Goal: Complete application form: Complete application form

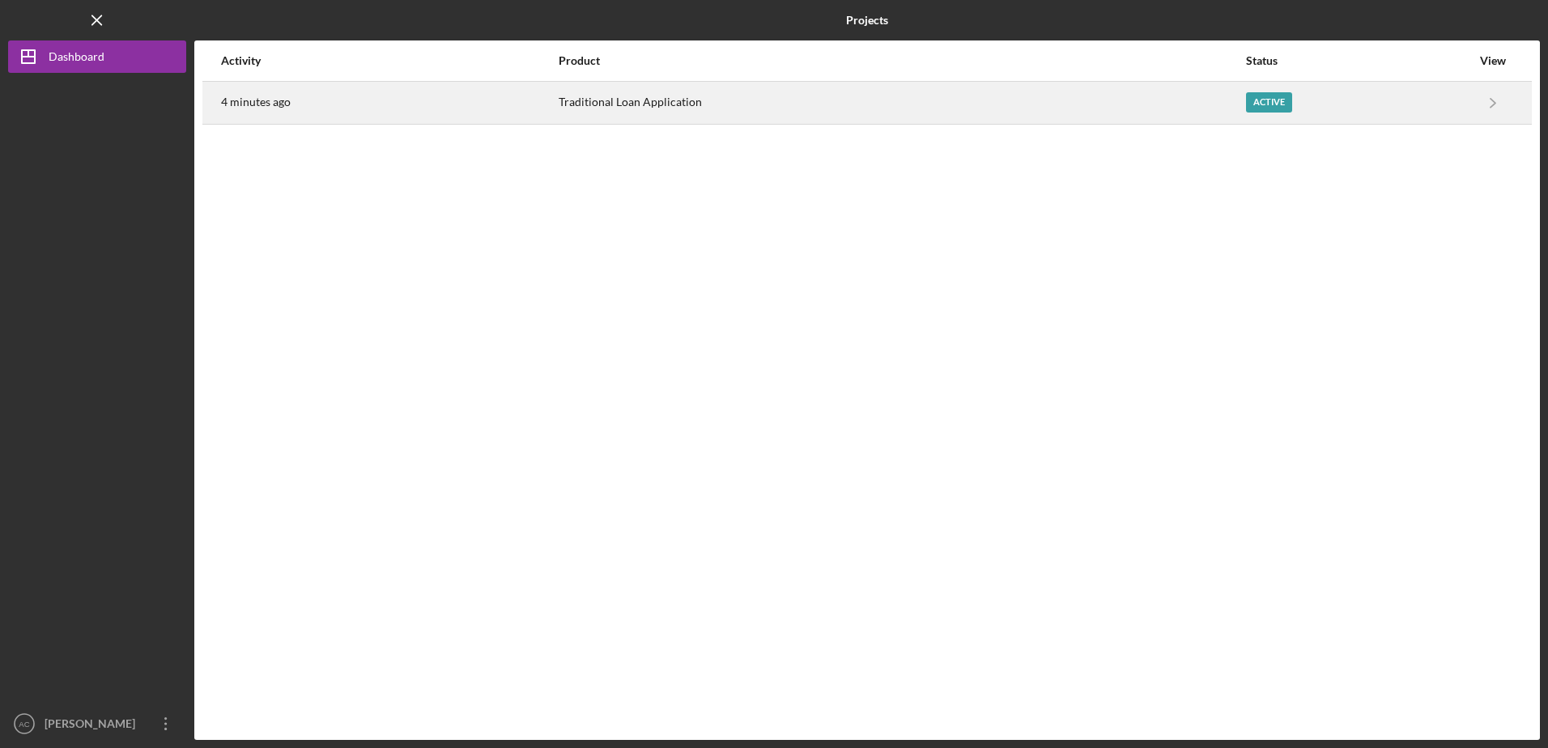
click at [704, 102] on div "Traditional Loan Application" at bounding box center [901, 103] width 686 height 40
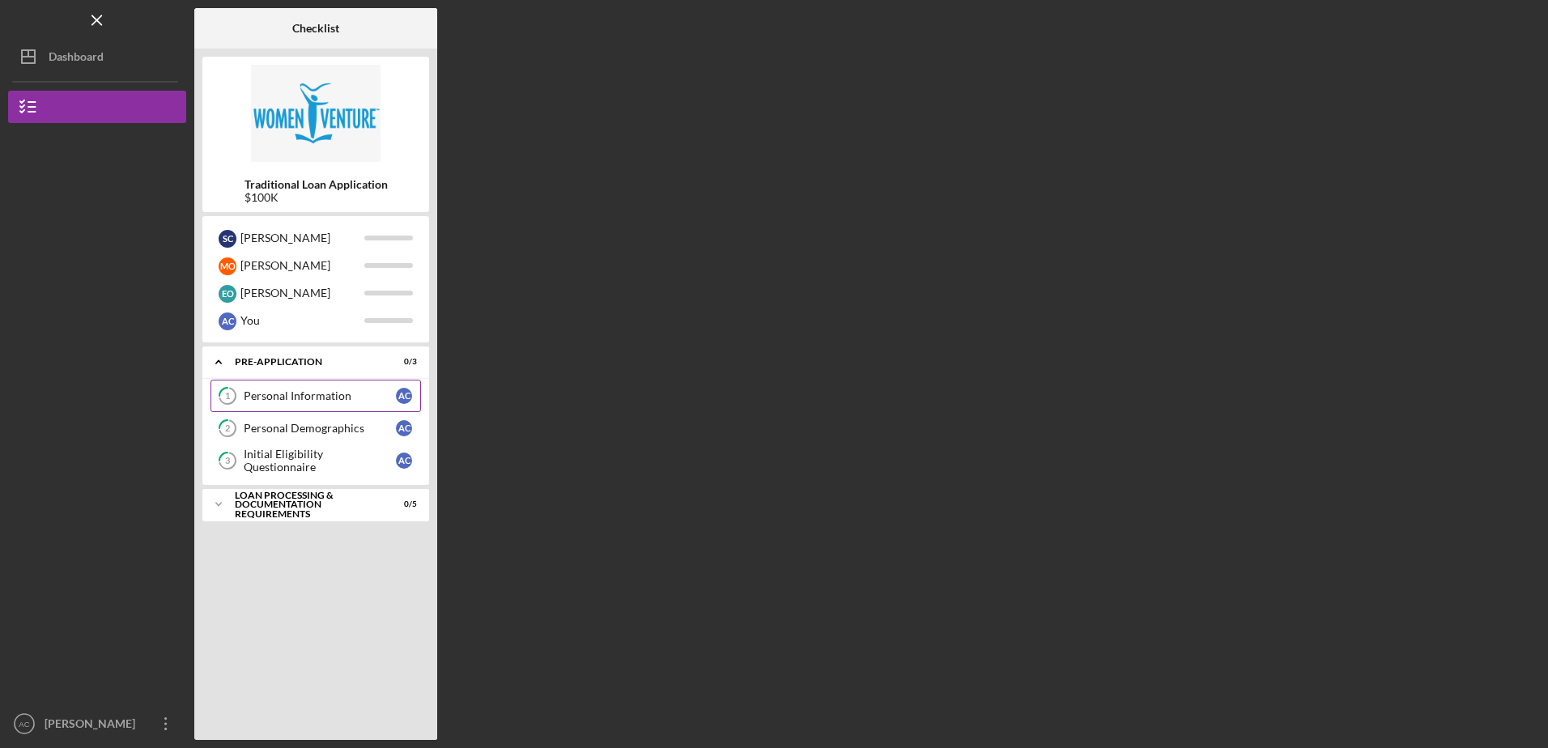
click at [289, 395] on div "Personal Information" at bounding box center [320, 395] width 152 height 13
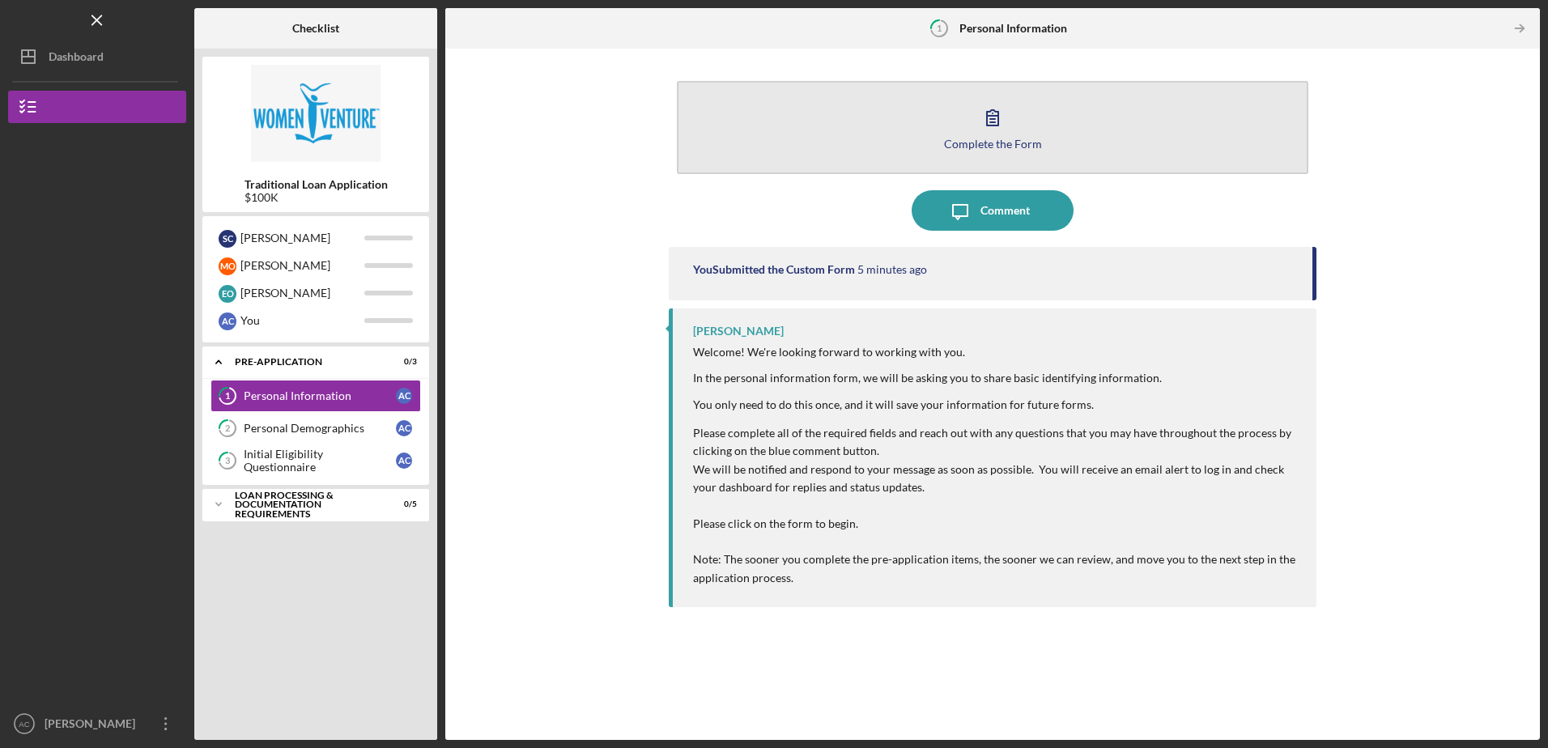
click at [989, 130] on icon "button" at bounding box center [992, 117] width 40 height 40
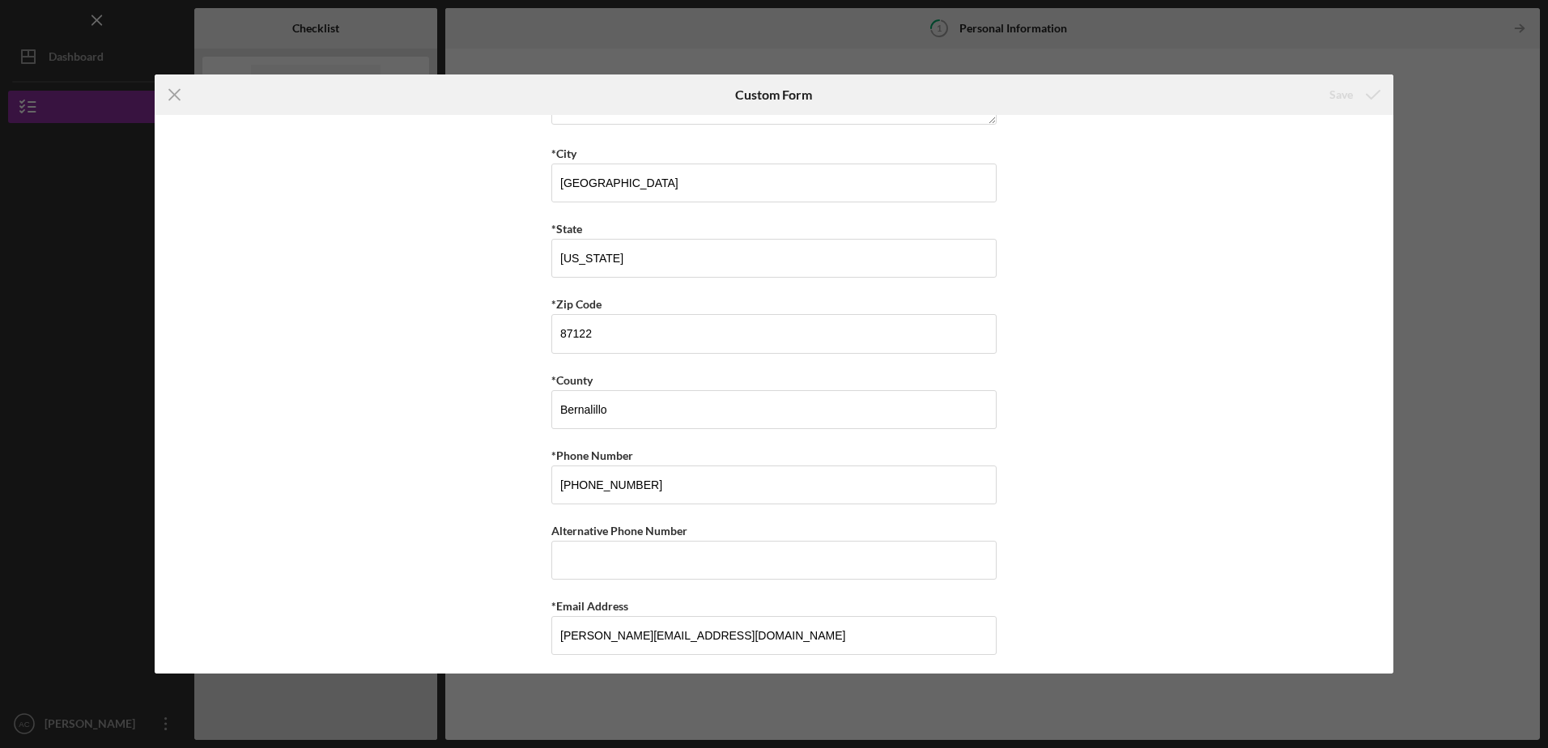
scroll to position [404, 0]
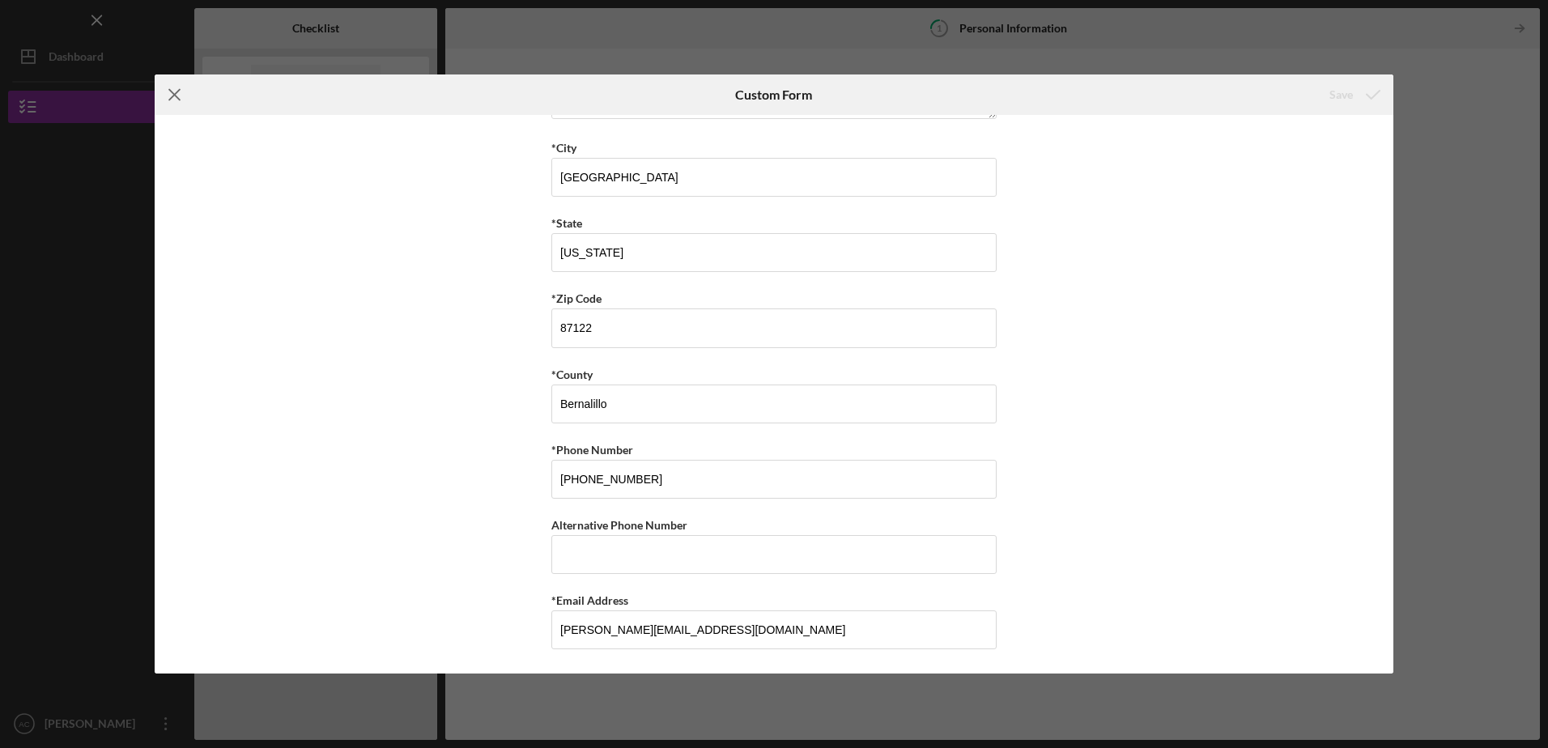
click at [177, 96] on icon "Icon/Menu Close" at bounding box center [175, 94] width 40 height 40
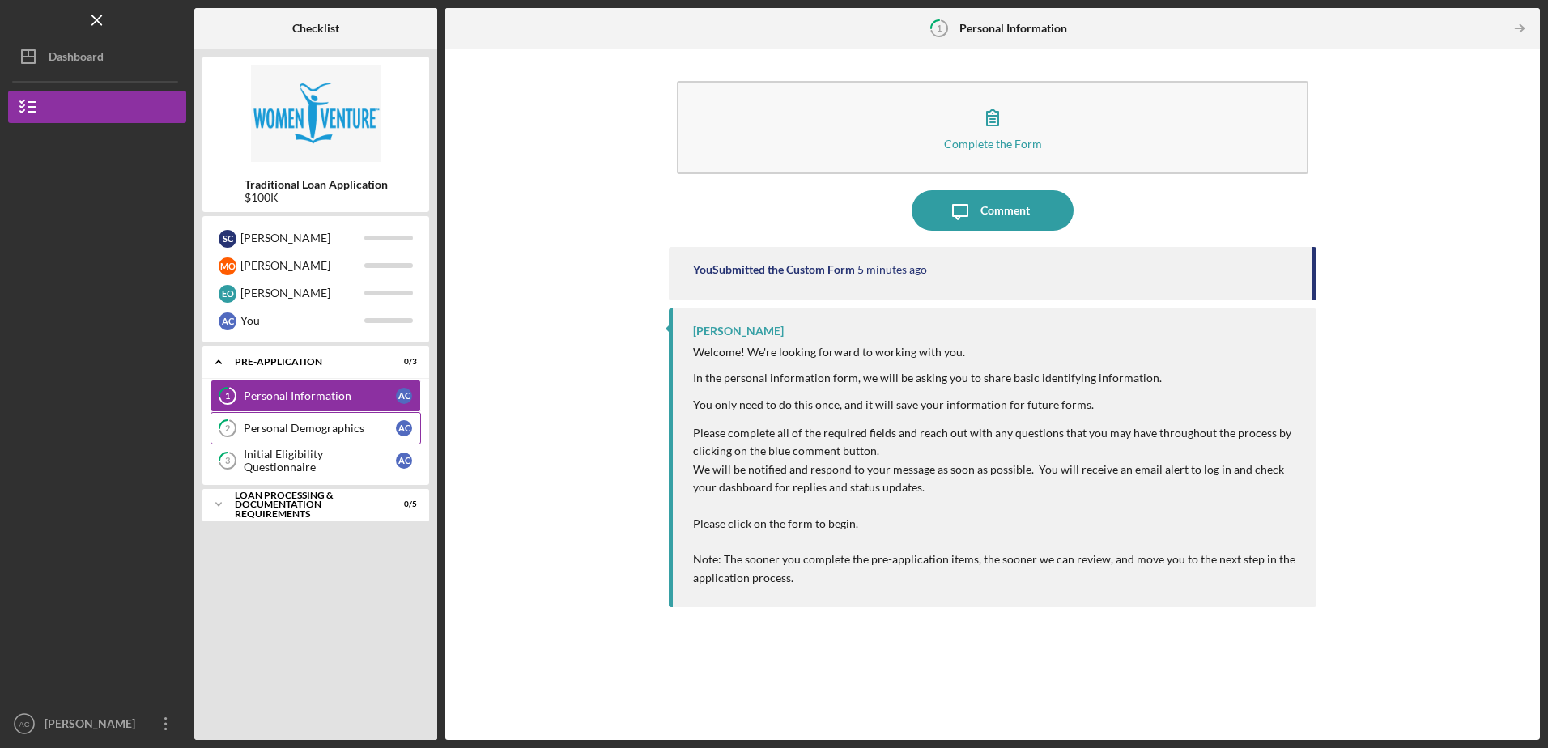
click at [321, 423] on div "Personal Demographics" at bounding box center [320, 428] width 152 height 13
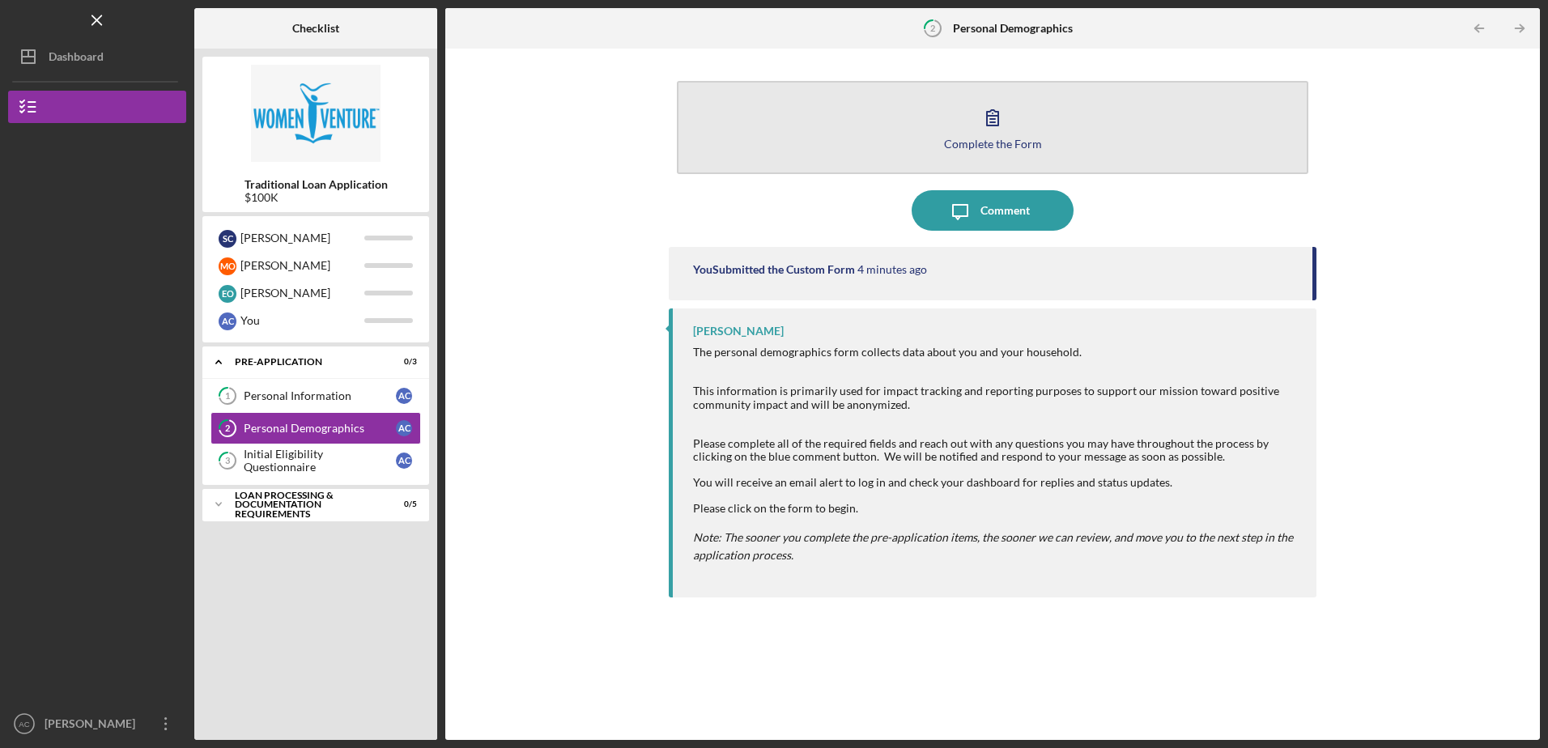
click at [986, 126] on icon "button" at bounding box center [992, 117] width 40 height 40
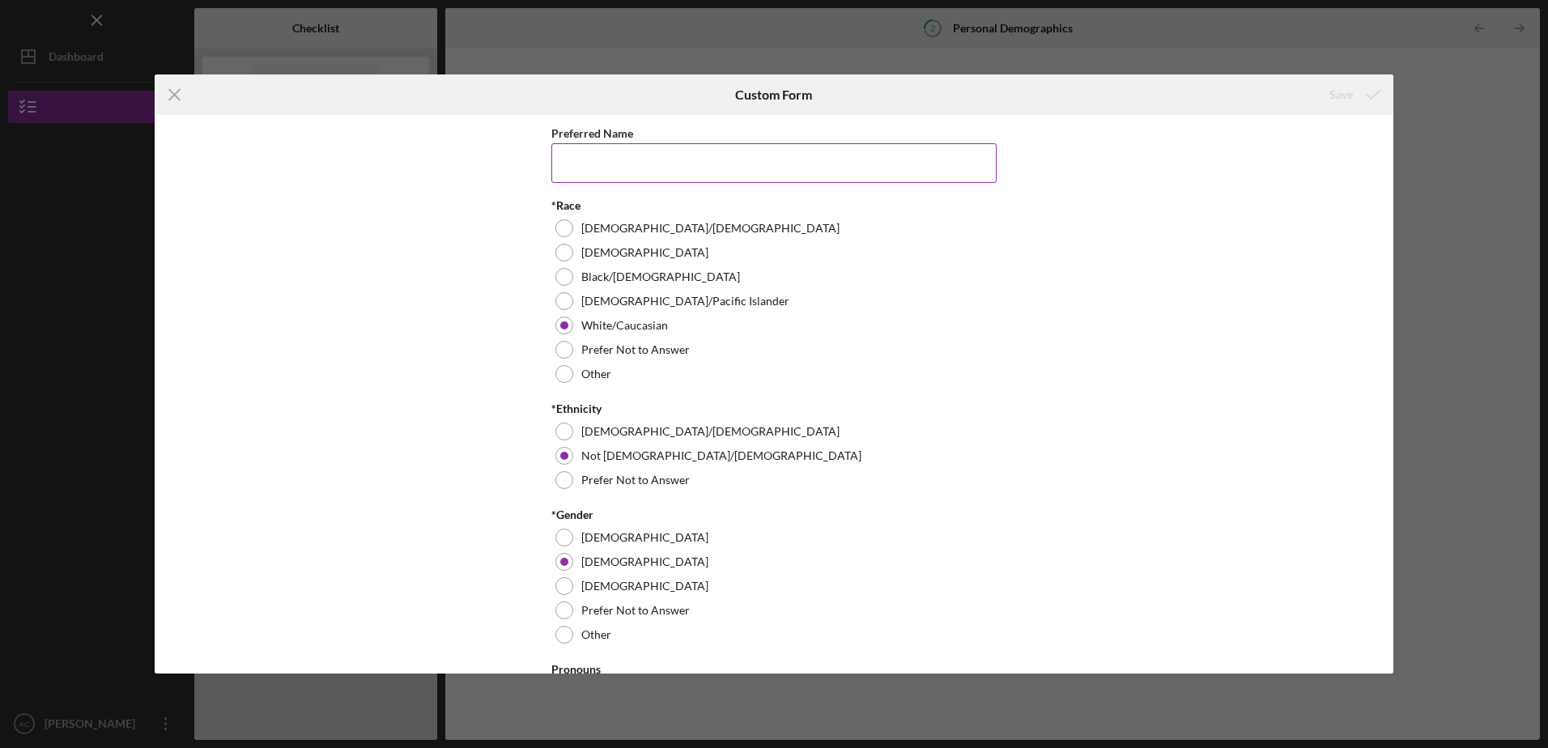
click at [627, 158] on input "Preferred Name" at bounding box center [773, 162] width 445 height 39
type input "[PERSON_NAME]"
click at [1009, 305] on div "Preferred Name [PERSON_NAME] *Race [DEMOGRAPHIC_DATA]/[DEMOGRAPHIC_DATA] [DEMOG…" at bounding box center [774, 394] width 1238 height 558
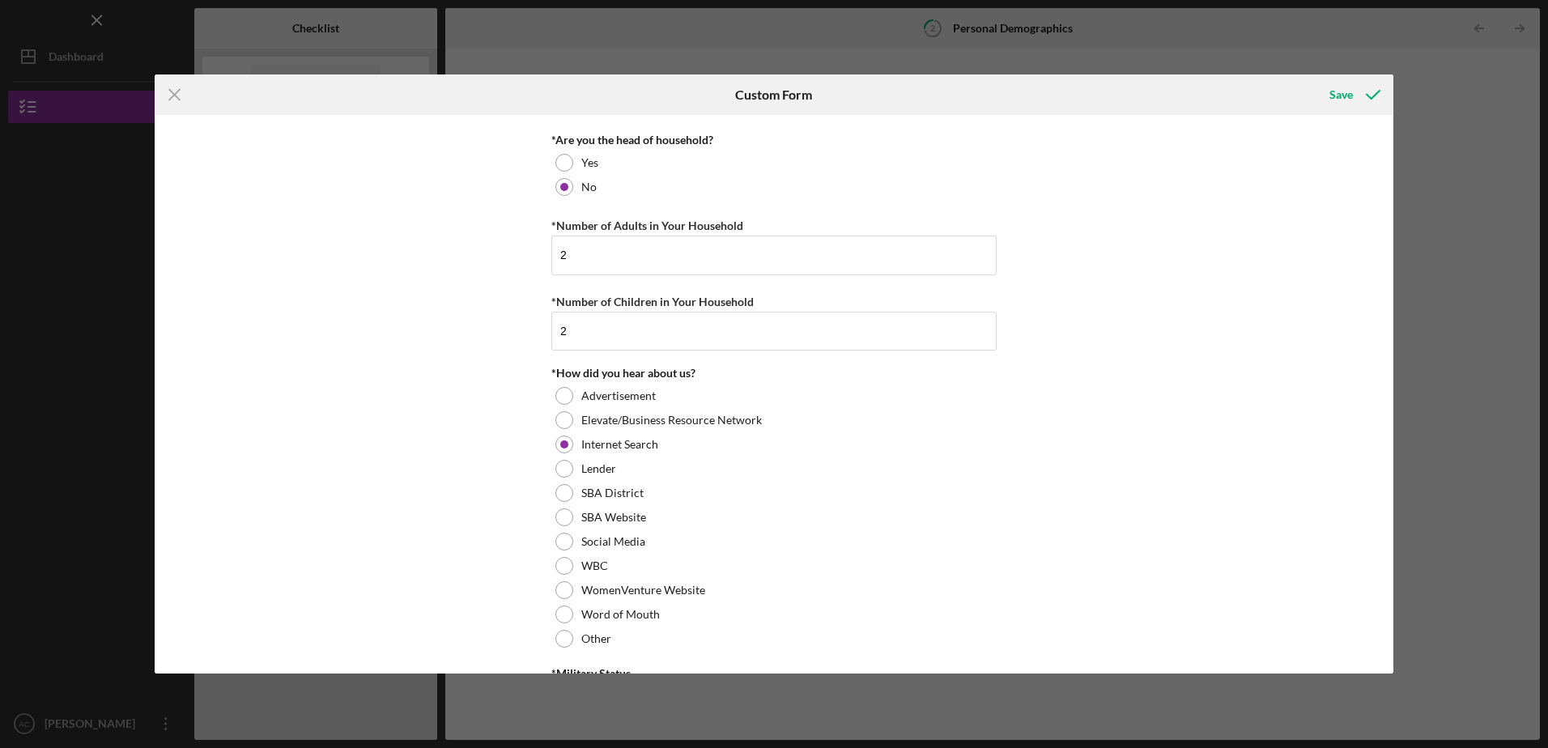
scroll to position [1457, 0]
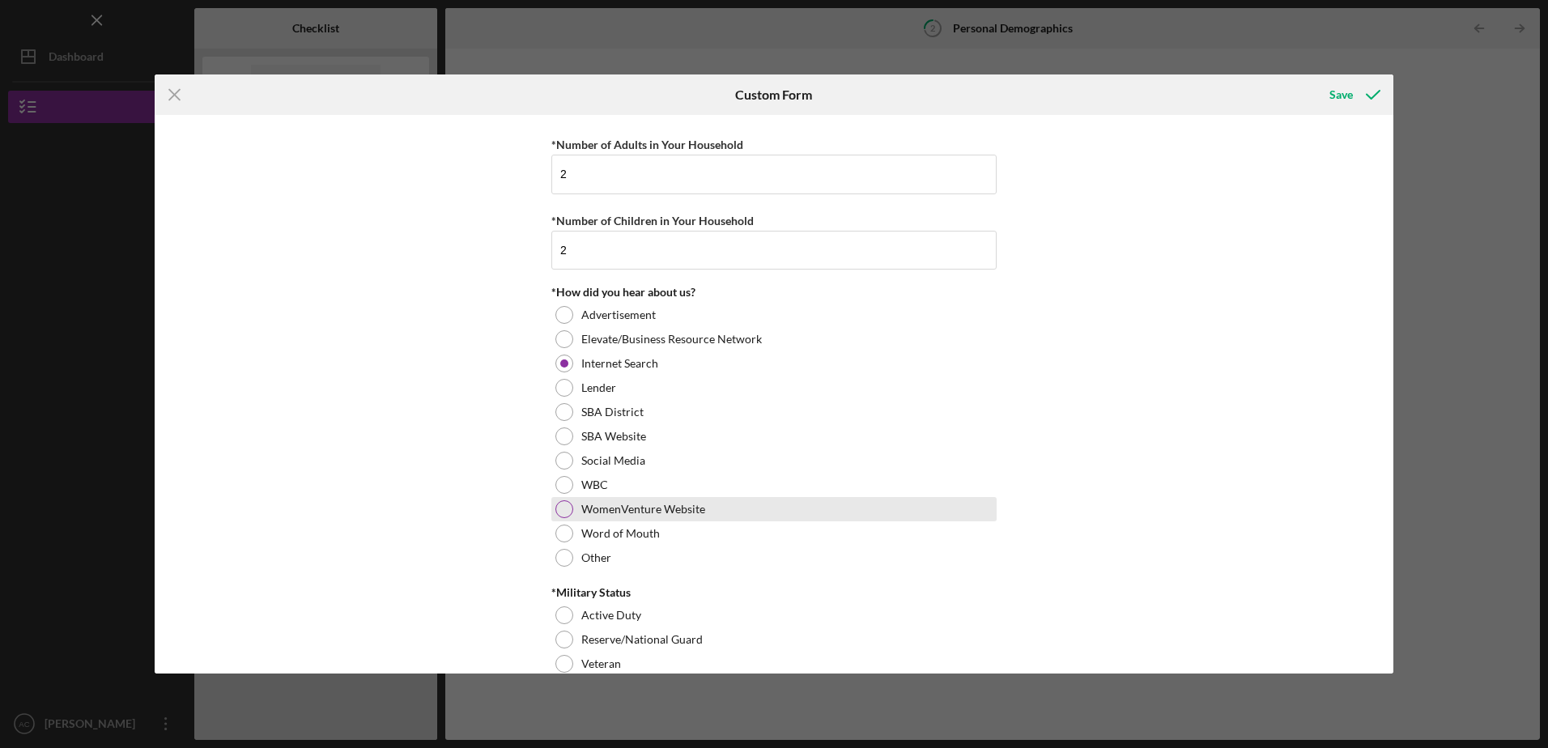
click at [575, 508] on div "WomenVenture Website" at bounding box center [773, 509] width 445 height 24
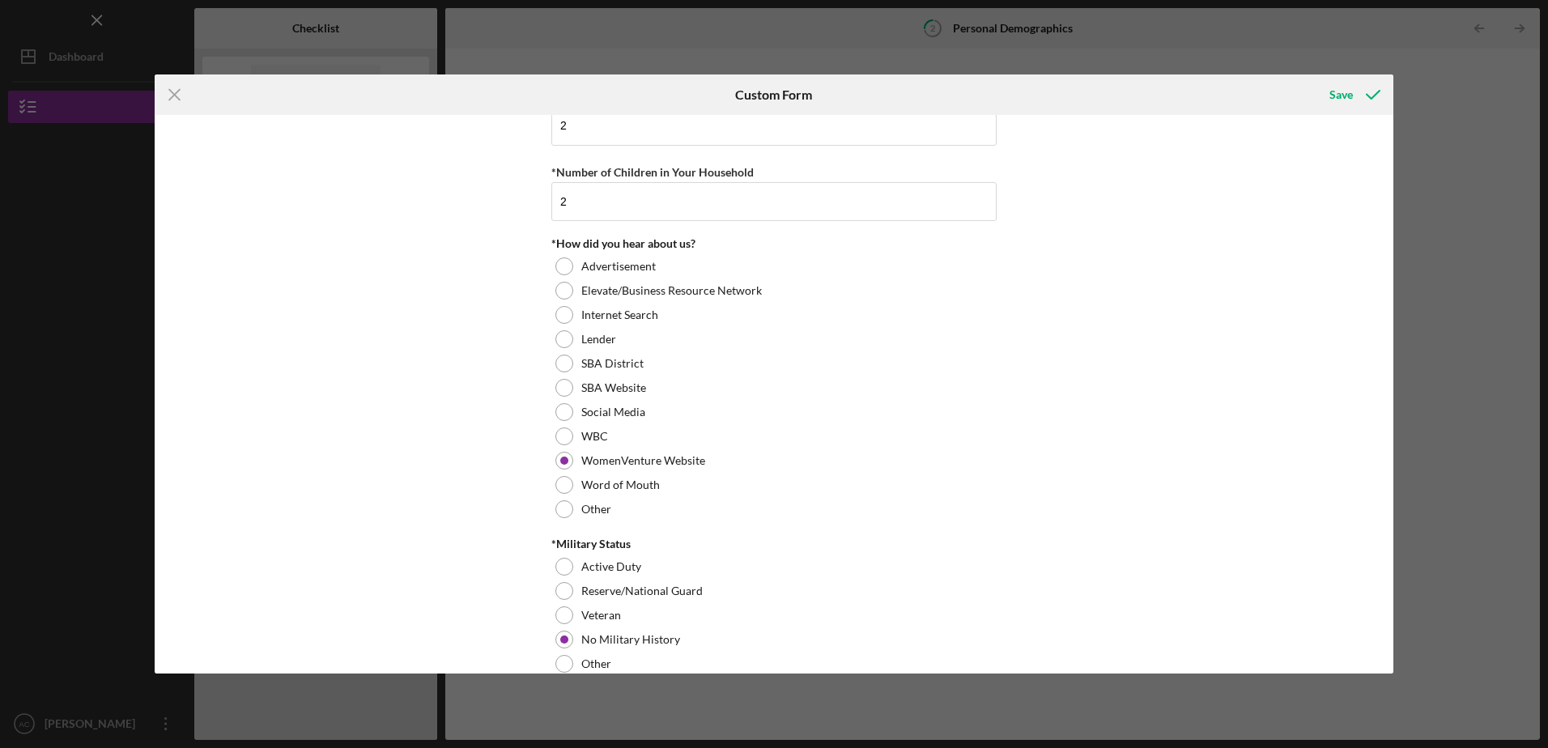
scroll to position [1532, 0]
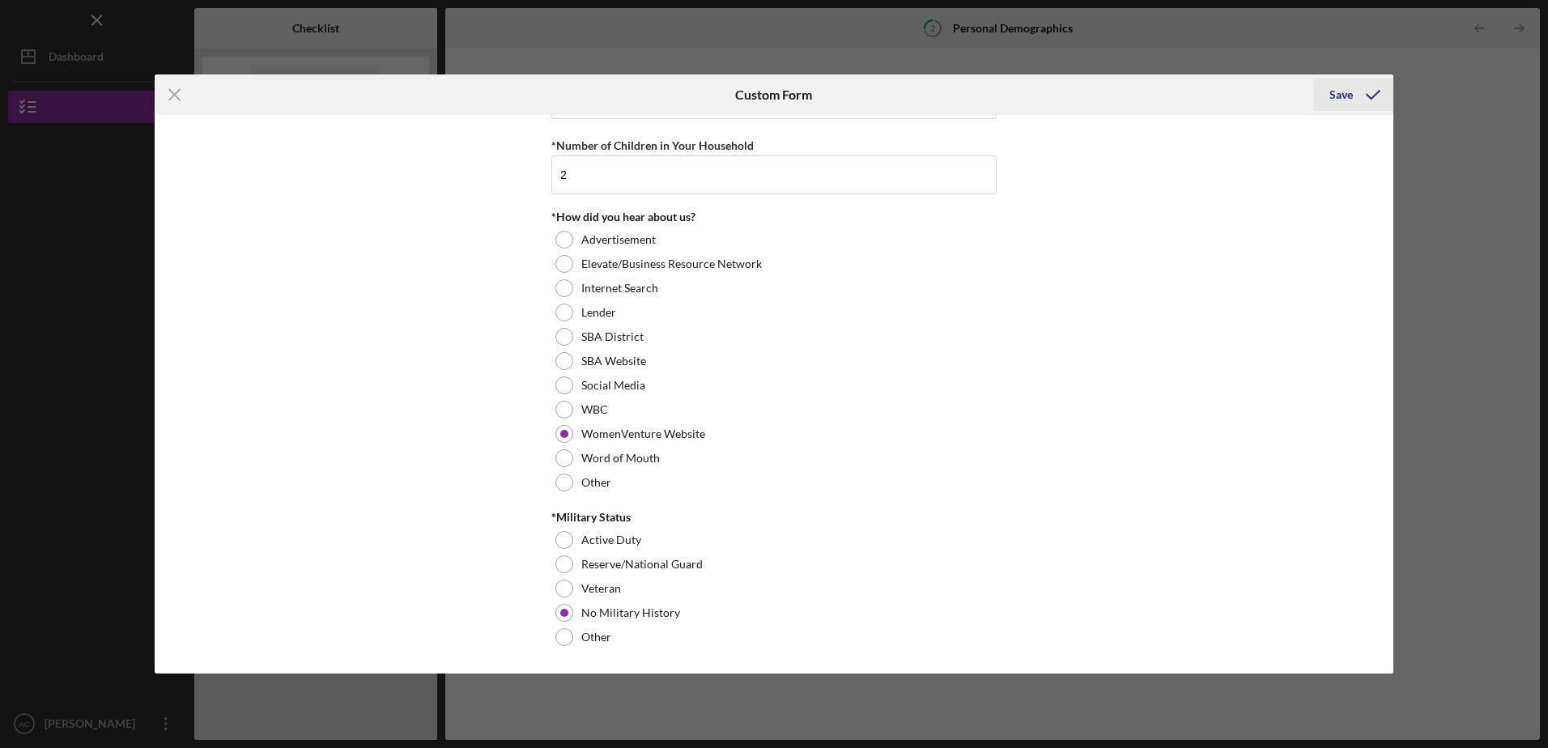
click at [1346, 96] on div "Save" at bounding box center [1340, 95] width 23 height 32
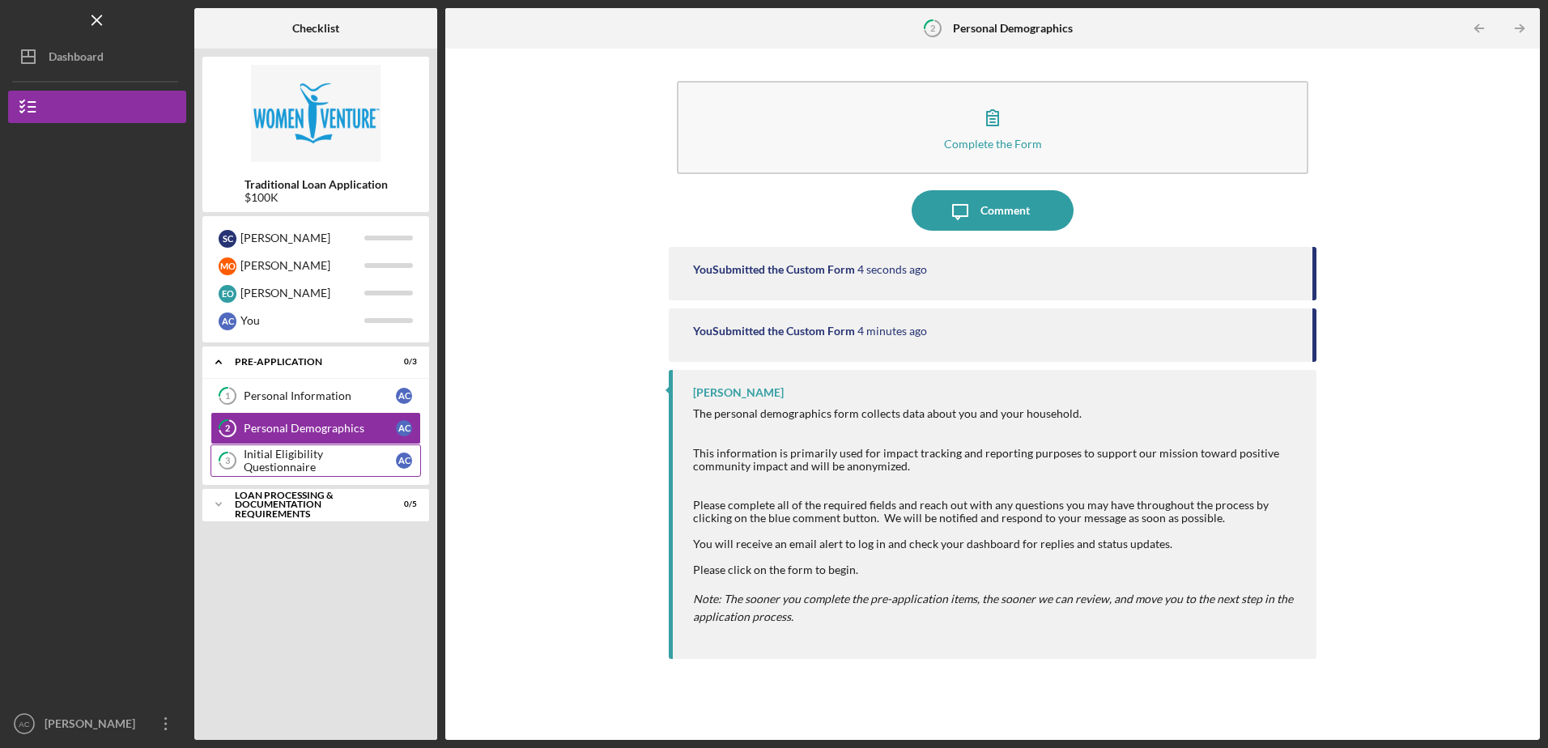
click at [348, 460] on div "Initial Eligibility Questionnaire" at bounding box center [320, 461] width 152 height 26
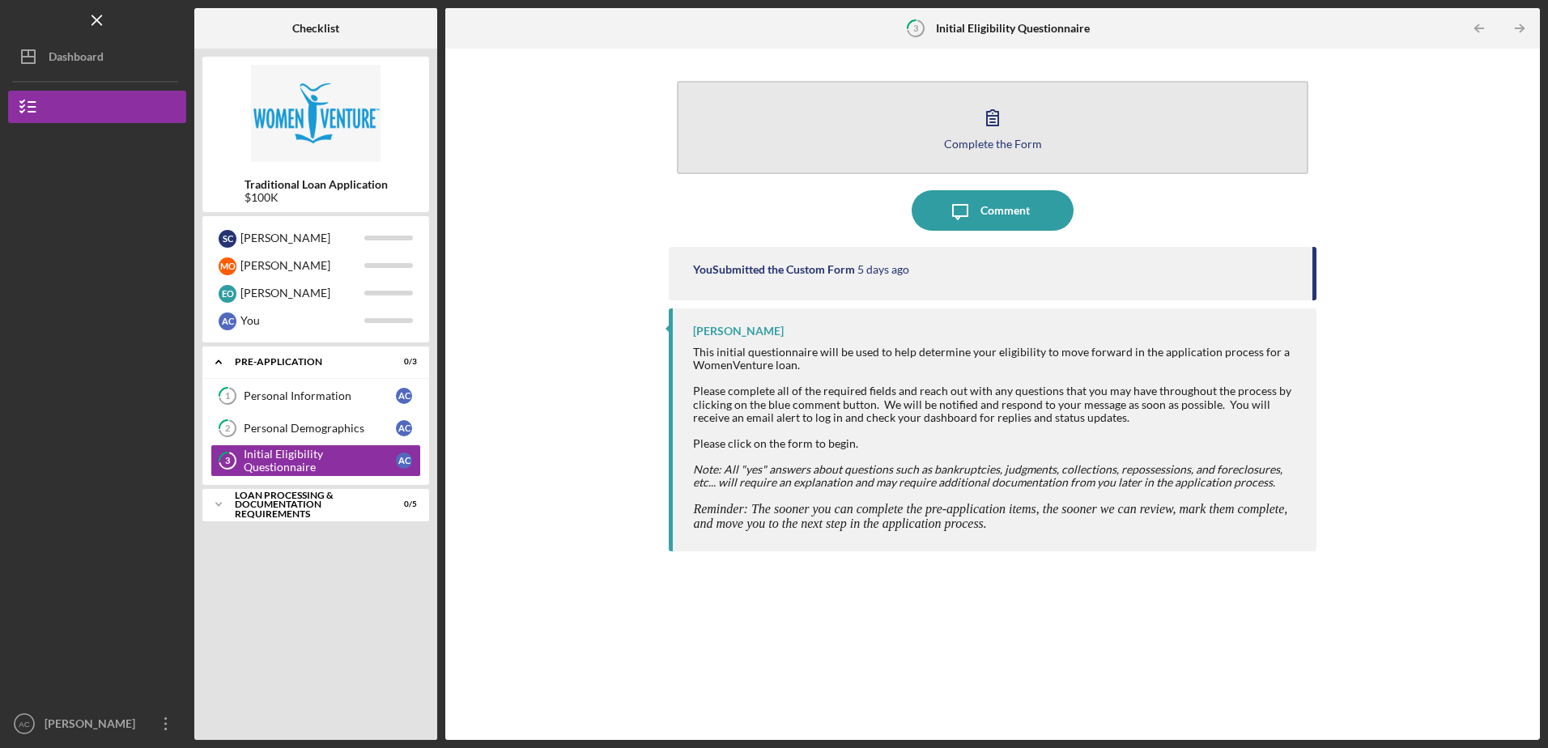
click at [992, 127] on icon "button" at bounding box center [992, 117] width 40 height 40
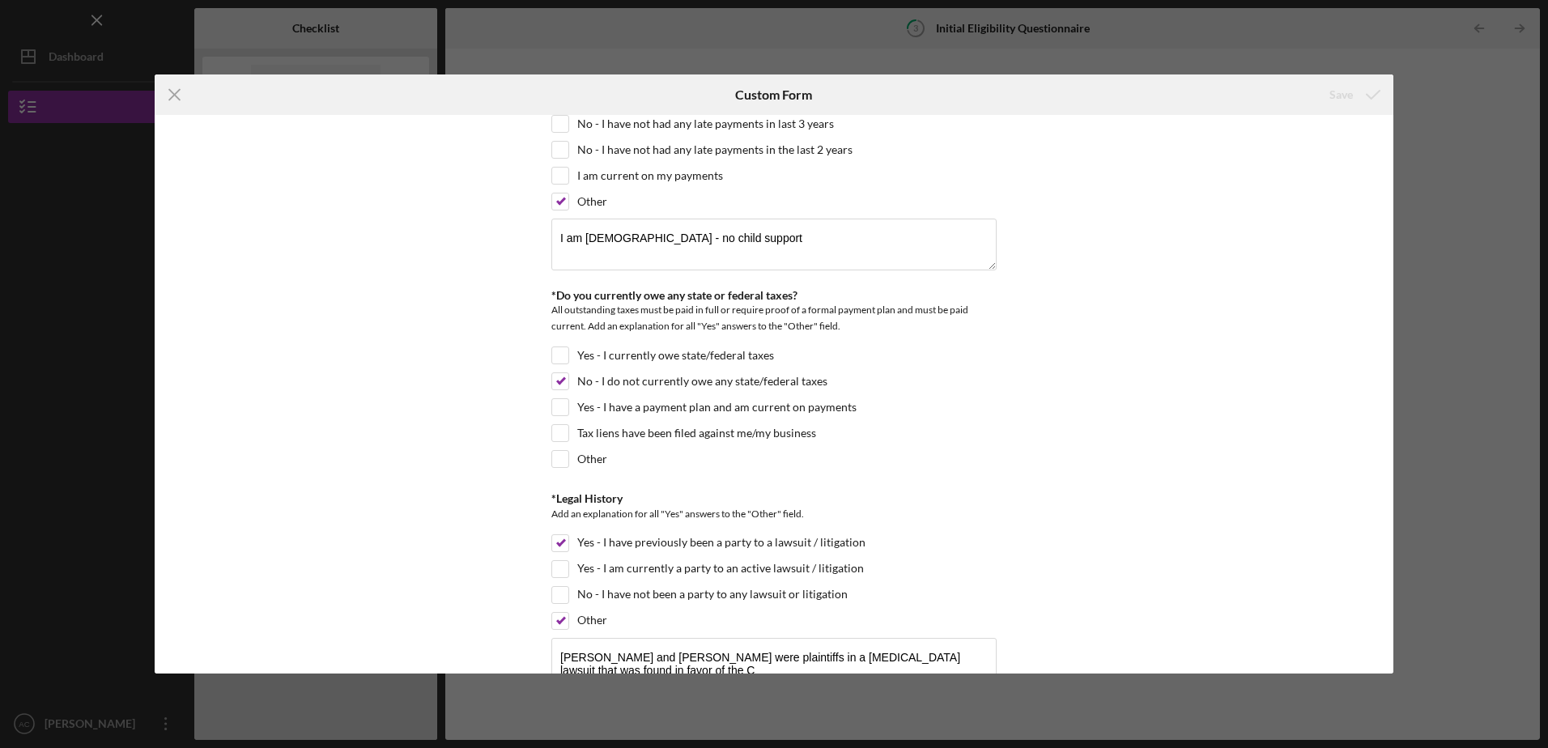
scroll to position [1619, 0]
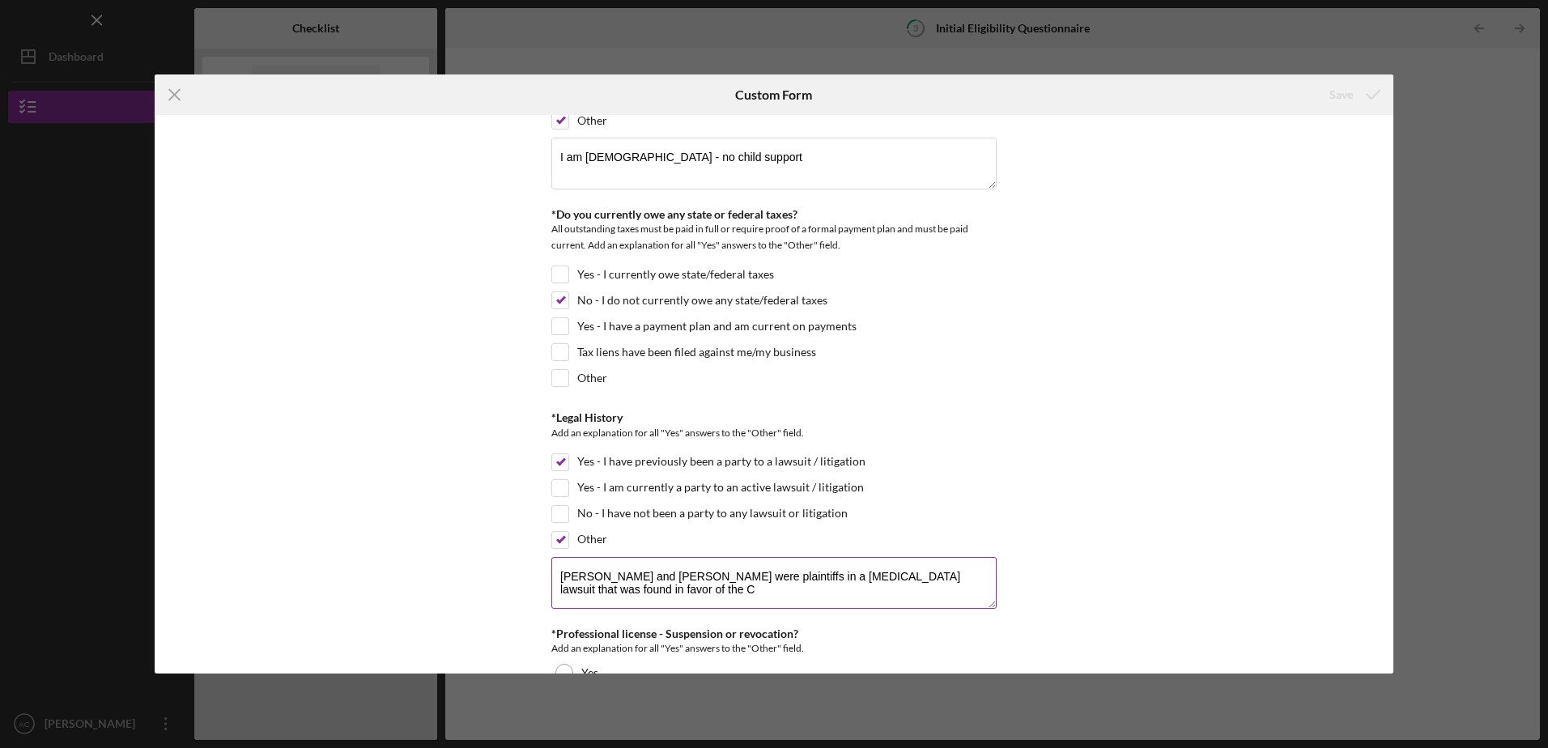
click at [970, 582] on textarea "[PERSON_NAME] and [PERSON_NAME] were plaintiffs in a [MEDICAL_DATA] lawsuit tha…" at bounding box center [773, 583] width 445 height 52
click at [1070, 461] on div "*In which county is your business located? Business Address must be located wit…" at bounding box center [774, 394] width 1238 height 558
click at [775, 577] on textarea "[PERSON_NAME] and [PERSON_NAME] were plaintiffs in a [MEDICAL_DATA] lawsuit tha…" at bounding box center [773, 583] width 445 height 52
type textarea "[PERSON_NAME] and [PERSON_NAME] were plaintiffs in a [MEDICAL_DATA] malpractice…"
click at [1140, 542] on div "*In which county is your business located? Business Address must be located wit…" at bounding box center [774, 394] width 1238 height 558
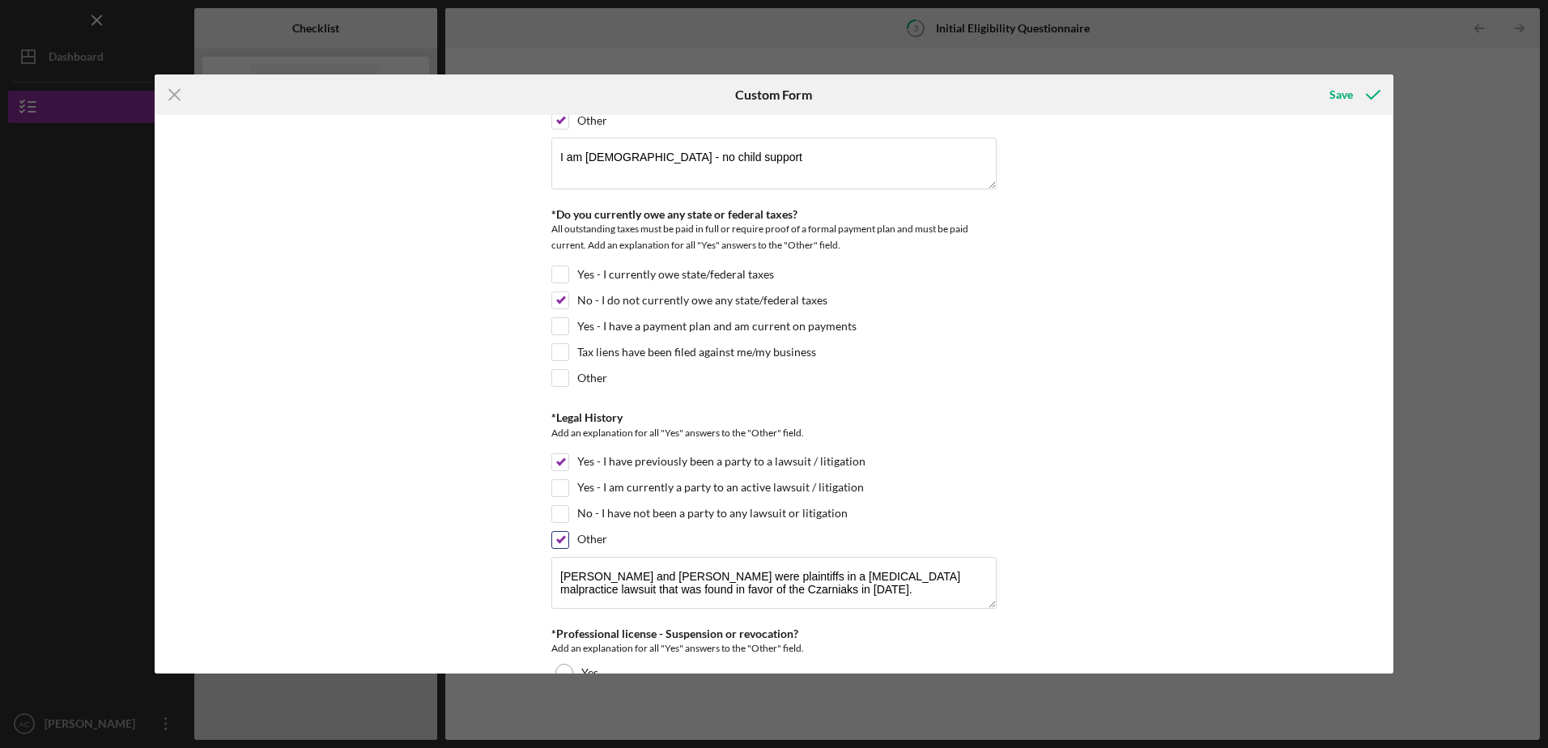
click at [560, 537] on input "Other" at bounding box center [560, 540] width 16 height 16
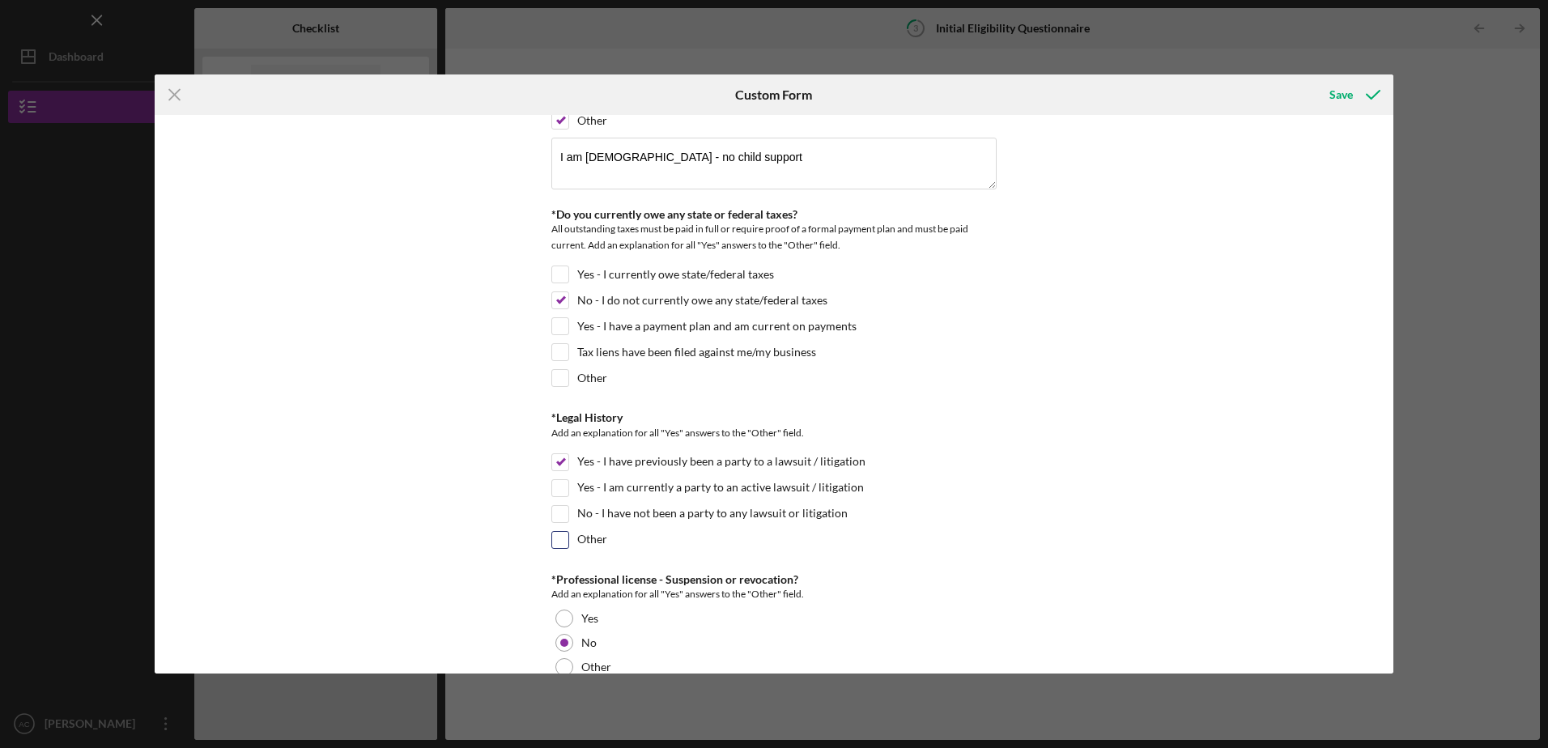
click at [558, 538] on input "Other" at bounding box center [560, 540] width 16 height 16
checkbox input "true"
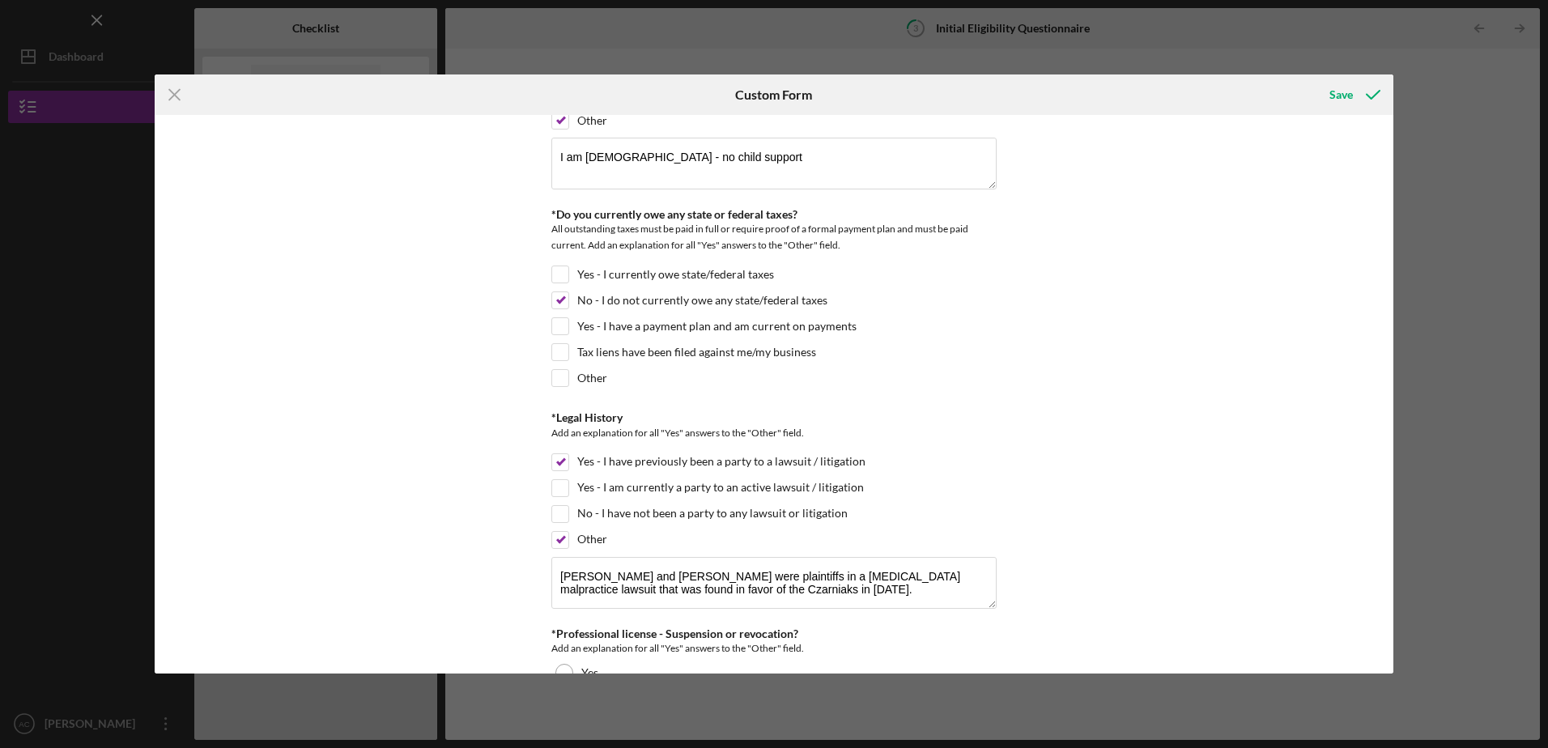
click at [1128, 473] on div "*In which county is your business located? Business Address must be located wit…" at bounding box center [774, 394] width 1238 height 558
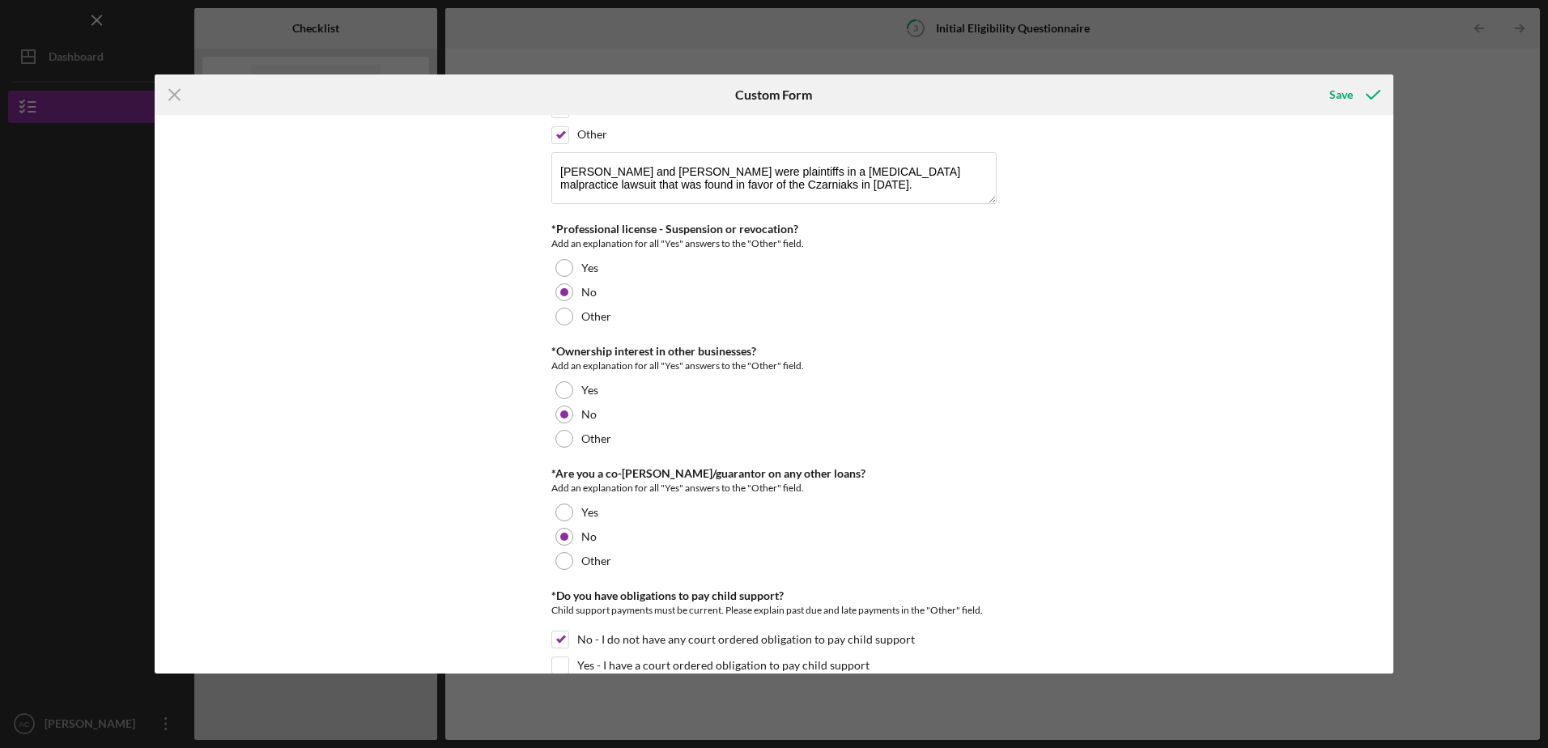
scroll to position [2104, 0]
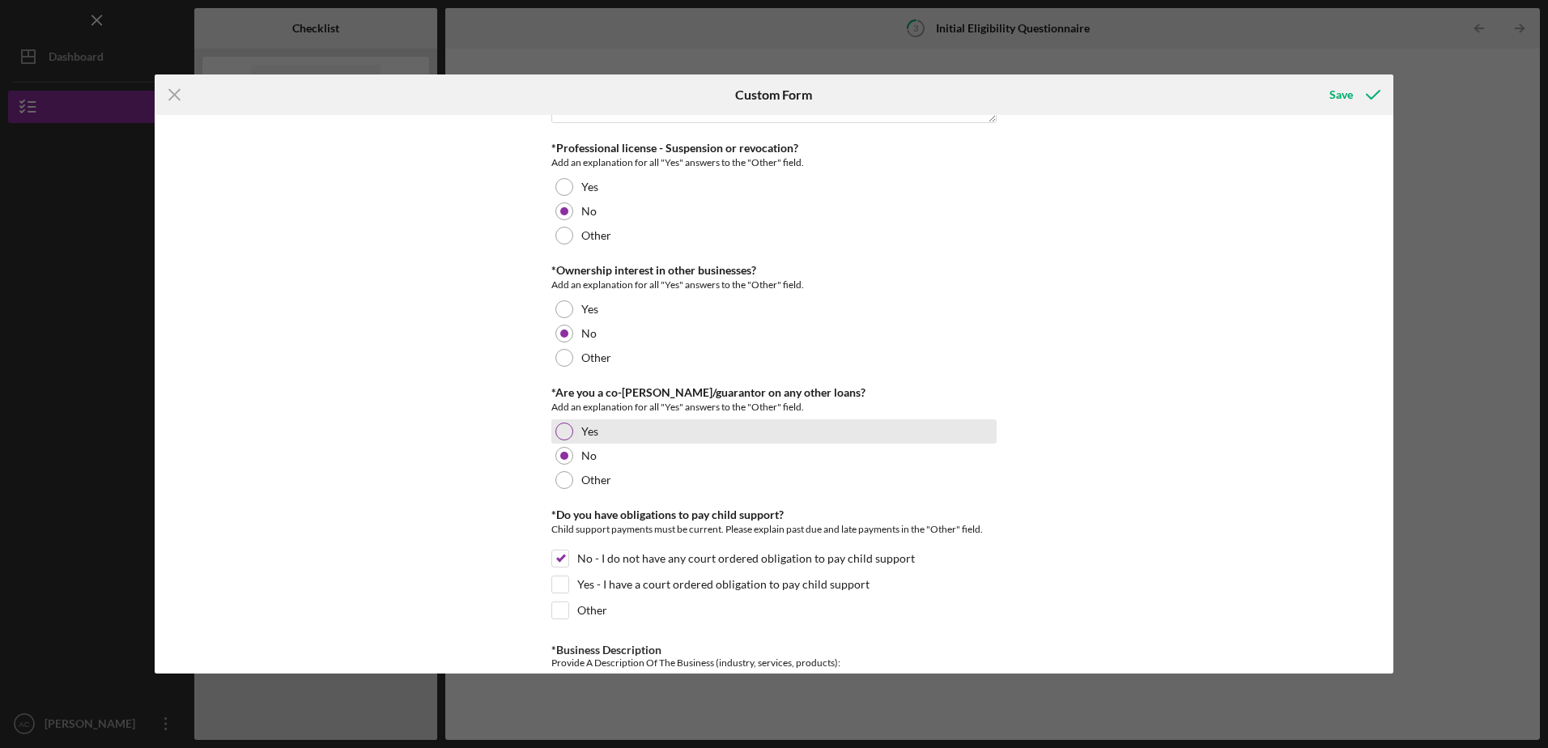
click at [588, 435] on label "Yes" at bounding box center [589, 431] width 17 height 13
click at [603, 483] on label "Other" at bounding box center [596, 480] width 30 height 13
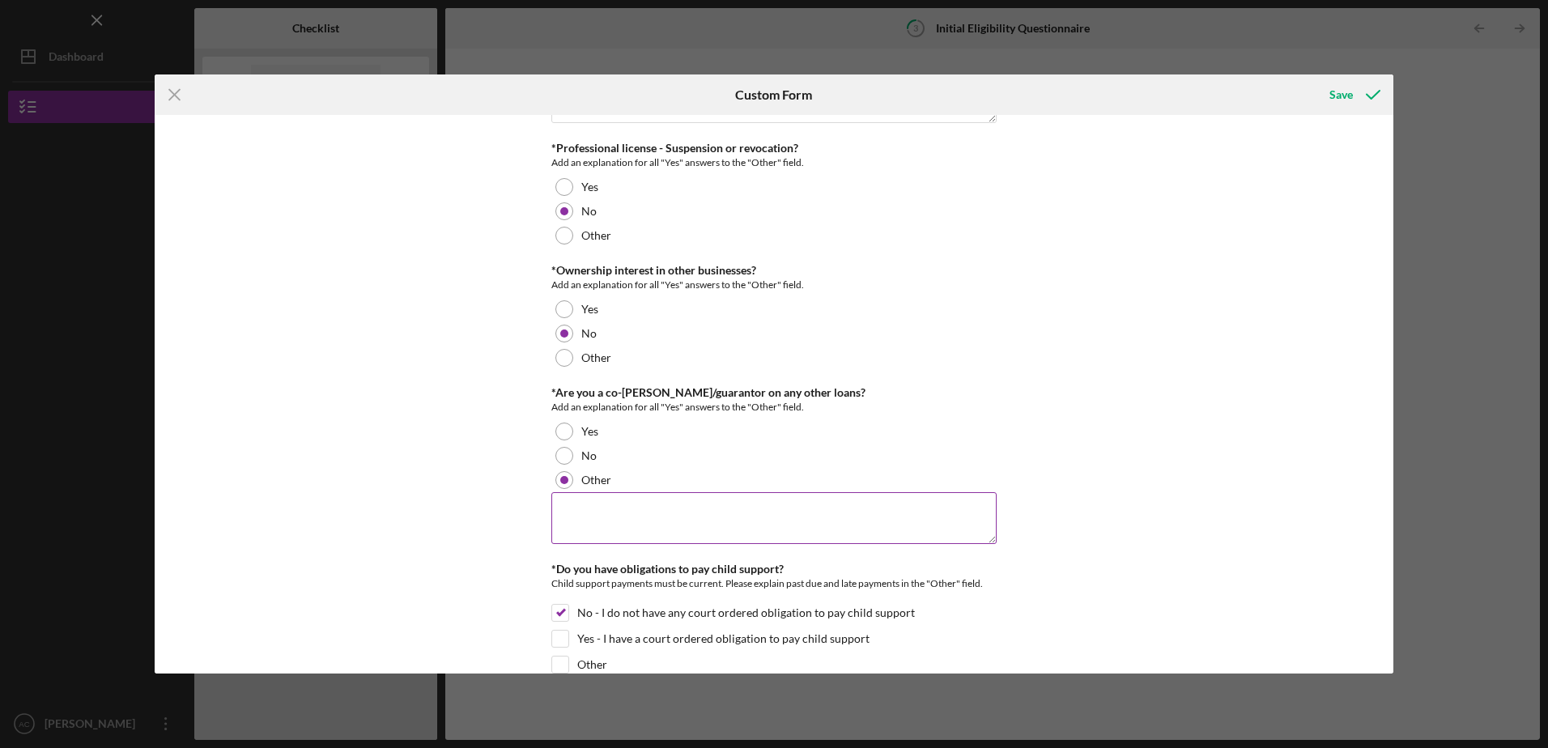
click at [582, 503] on textarea at bounding box center [773, 518] width 445 height 52
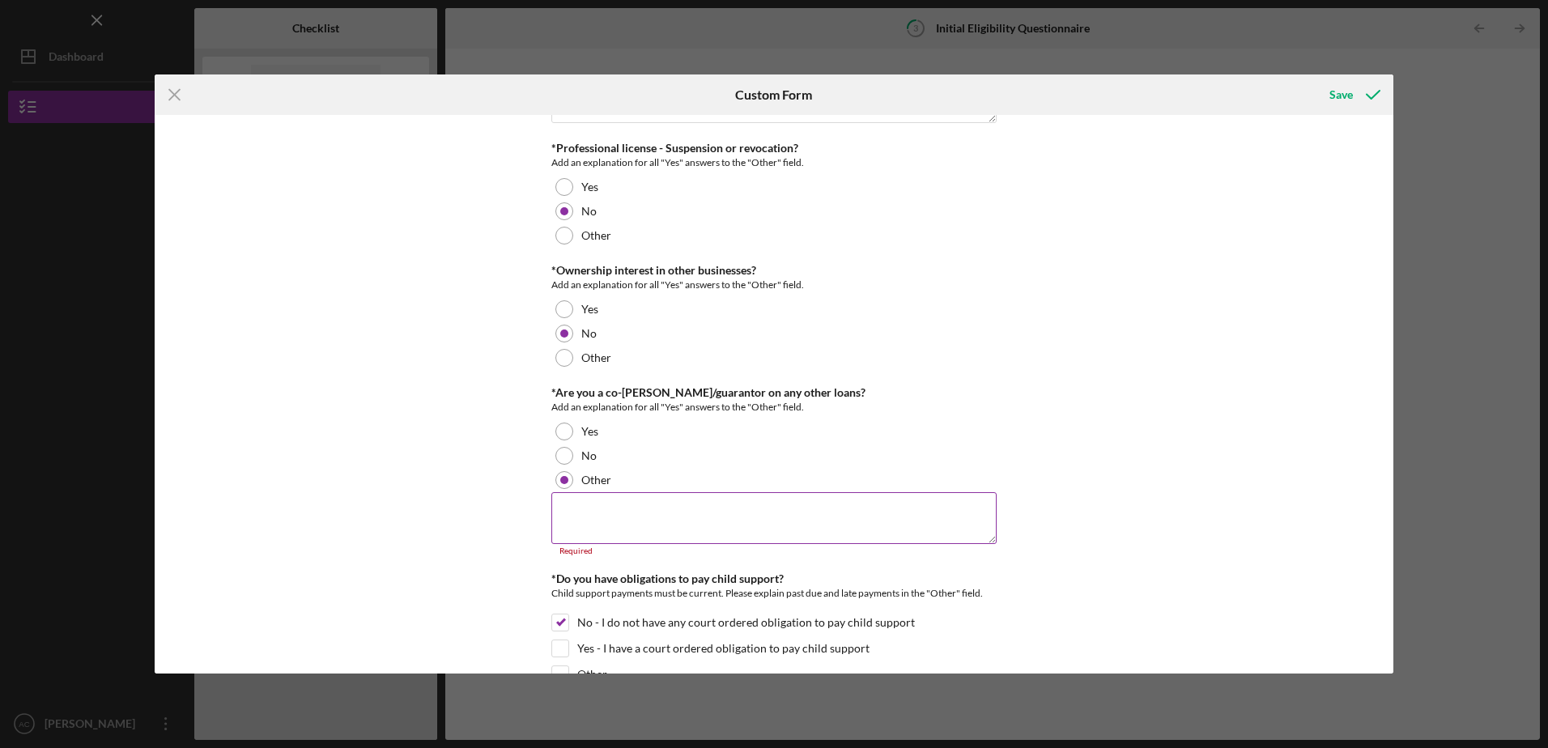
click at [592, 501] on textarea at bounding box center [773, 518] width 445 height 52
paste textarea "Personal mortgage, HELOC, personal vehicle, personal trailer"
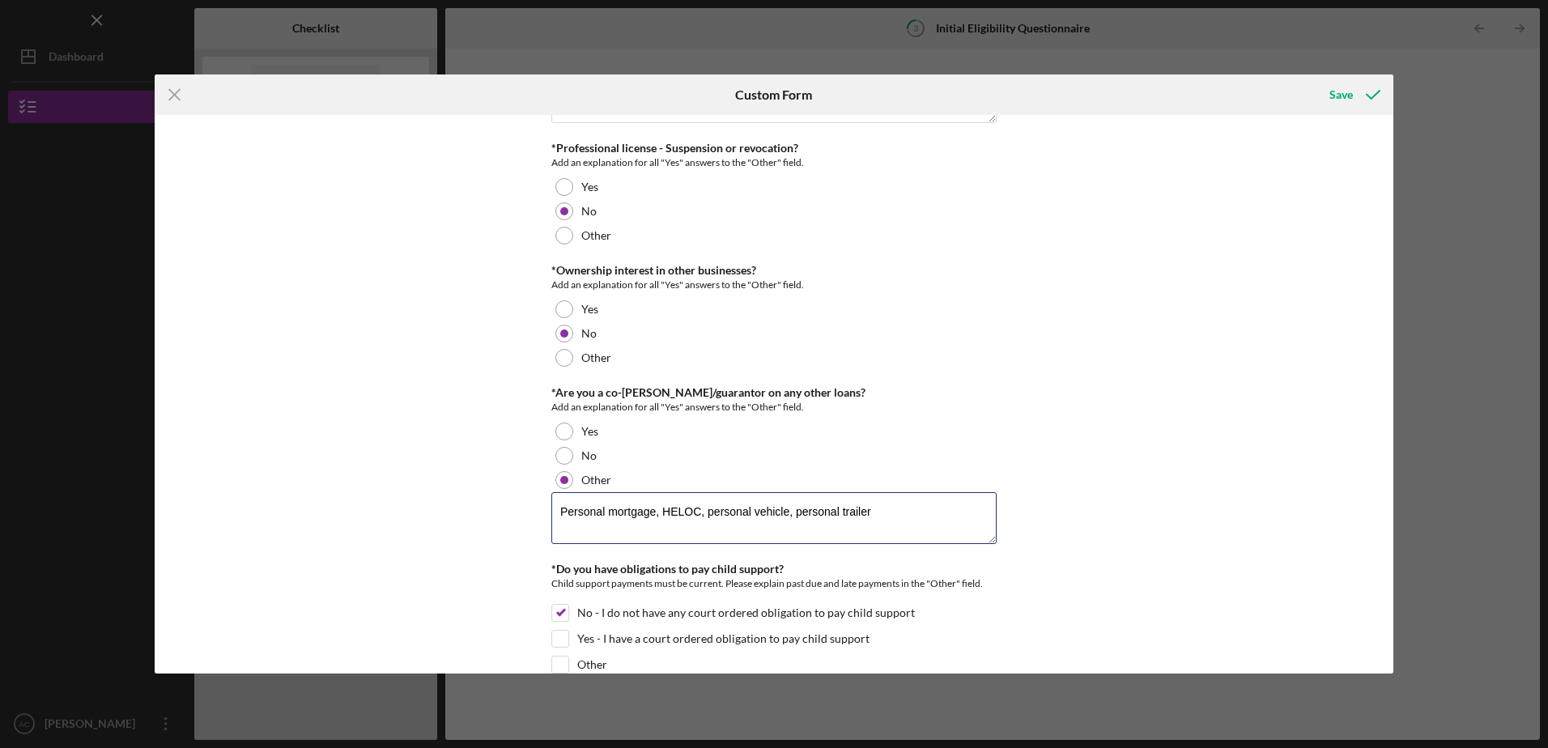
type textarea "Personal mortgage, HELOC, personal vehicle, personal trailer"
click at [1216, 421] on div "*In which county is your business located? Business Address must be located wit…" at bounding box center [774, 394] width 1238 height 558
click at [582, 431] on label "Yes" at bounding box center [589, 431] width 17 height 13
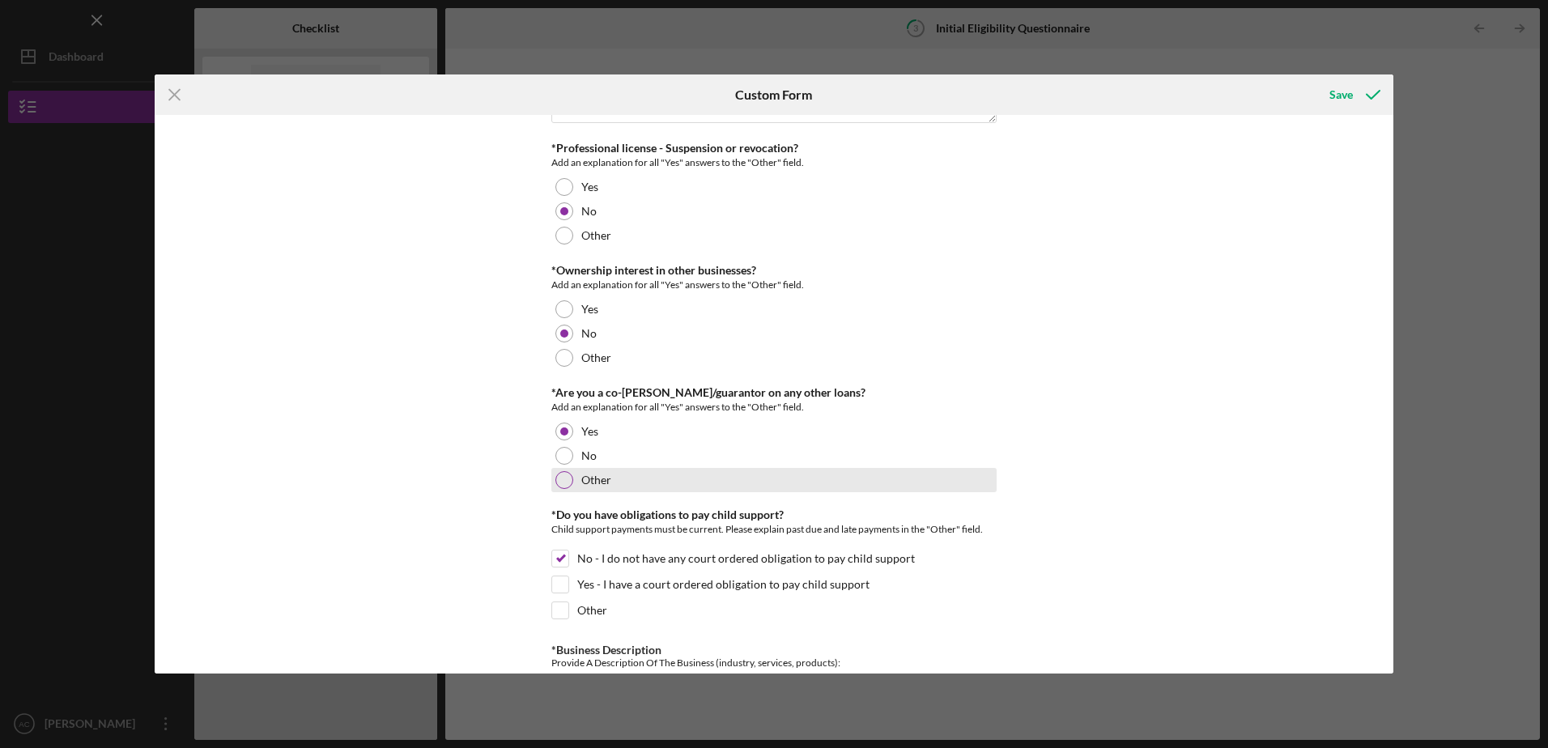
click at [572, 474] on div "Other" at bounding box center [773, 480] width 445 height 24
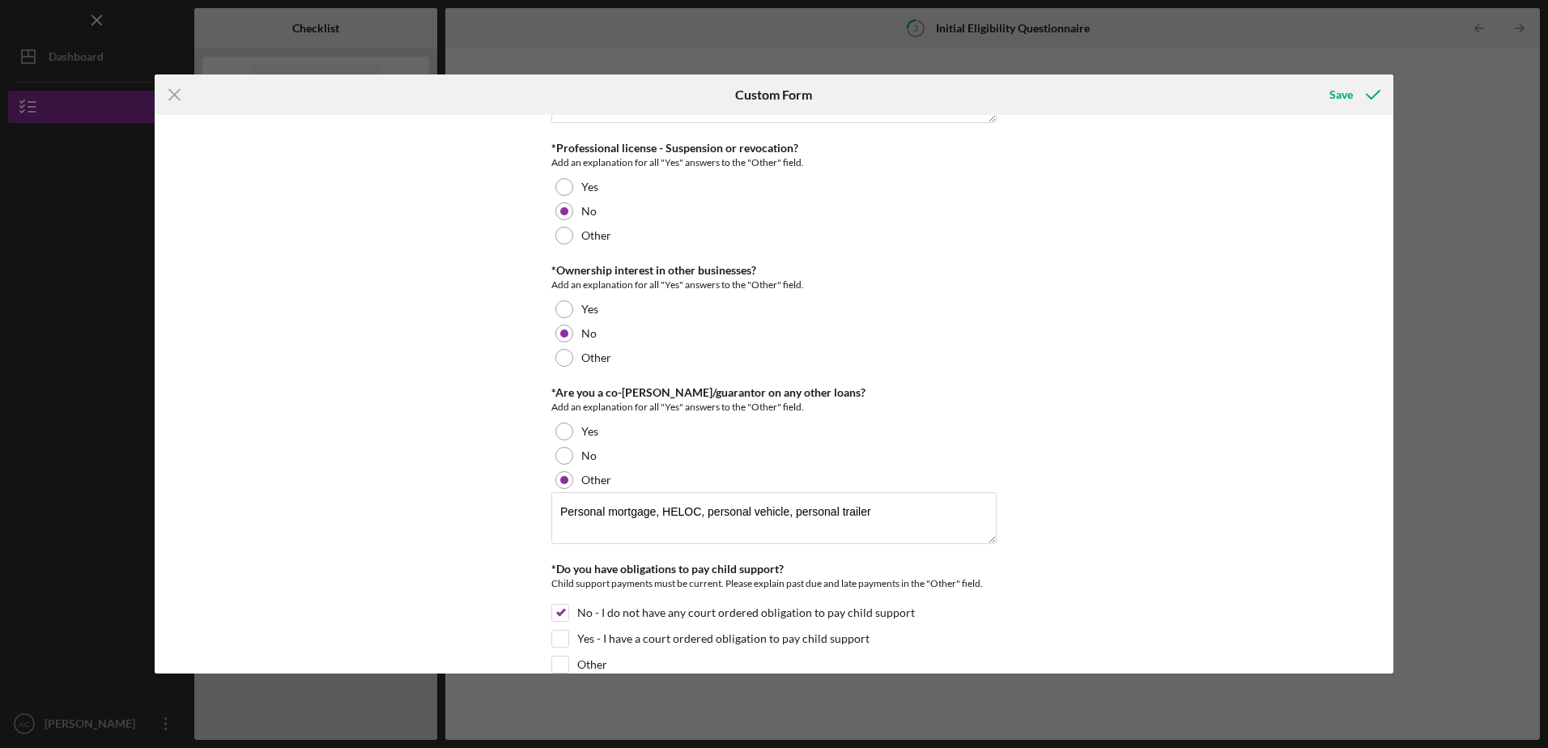
click at [1128, 509] on div "*In which county is your business located? Business Address must be located wit…" at bounding box center [774, 394] width 1238 height 558
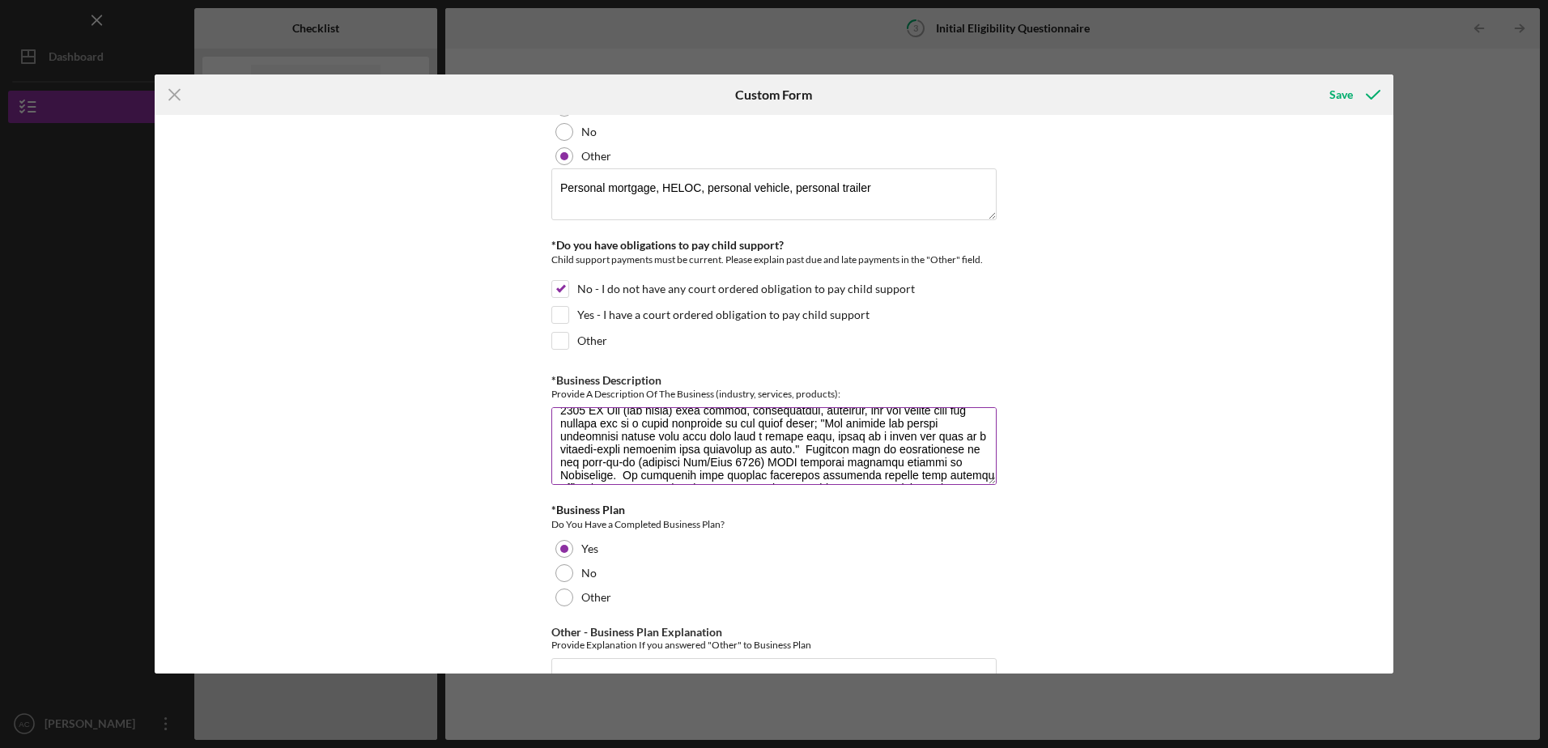
scroll to position [274, 0]
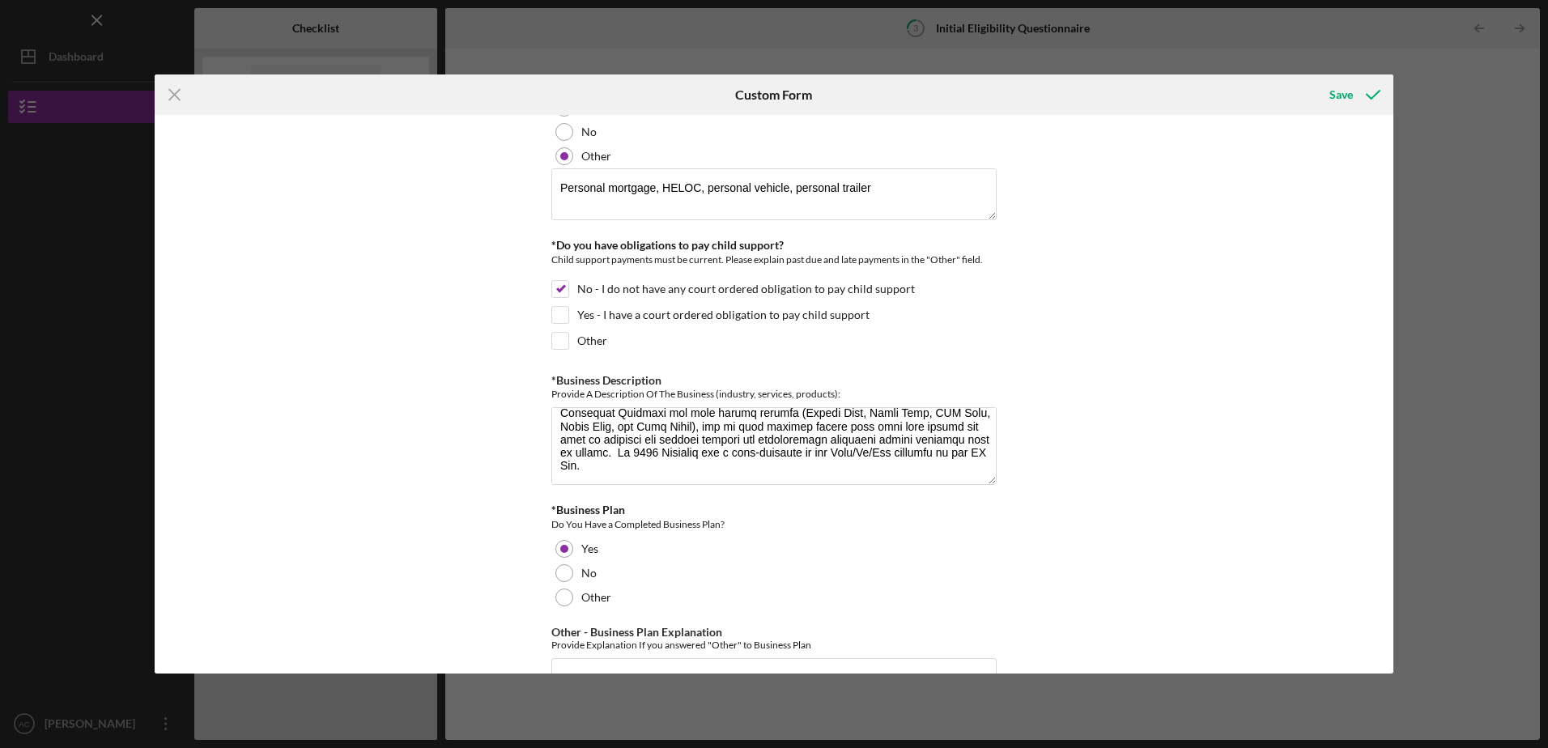
click at [1109, 490] on div "*In which county is your business located? Business Address must be located wit…" at bounding box center [774, 394] width 1238 height 558
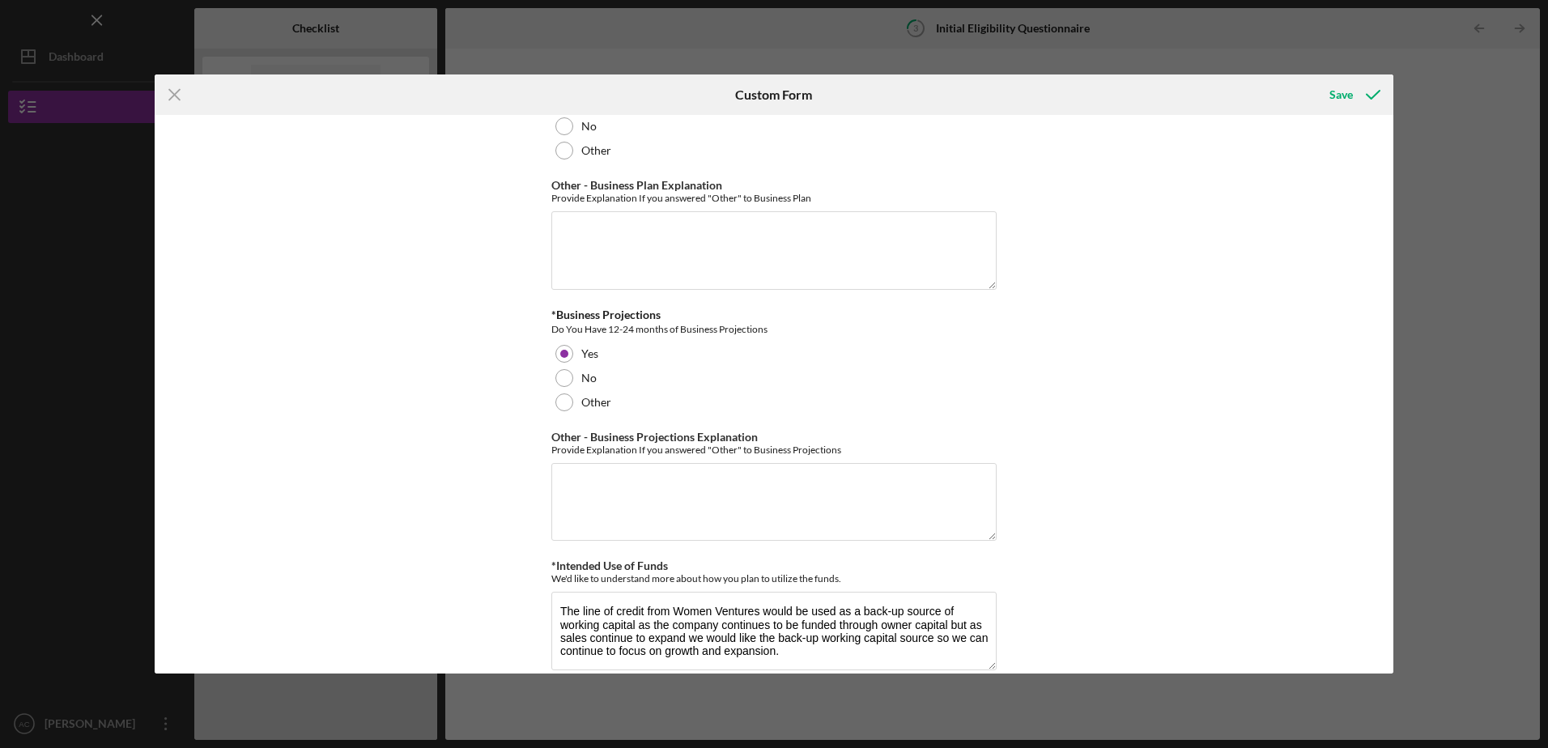
scroll to position [2898, 0]
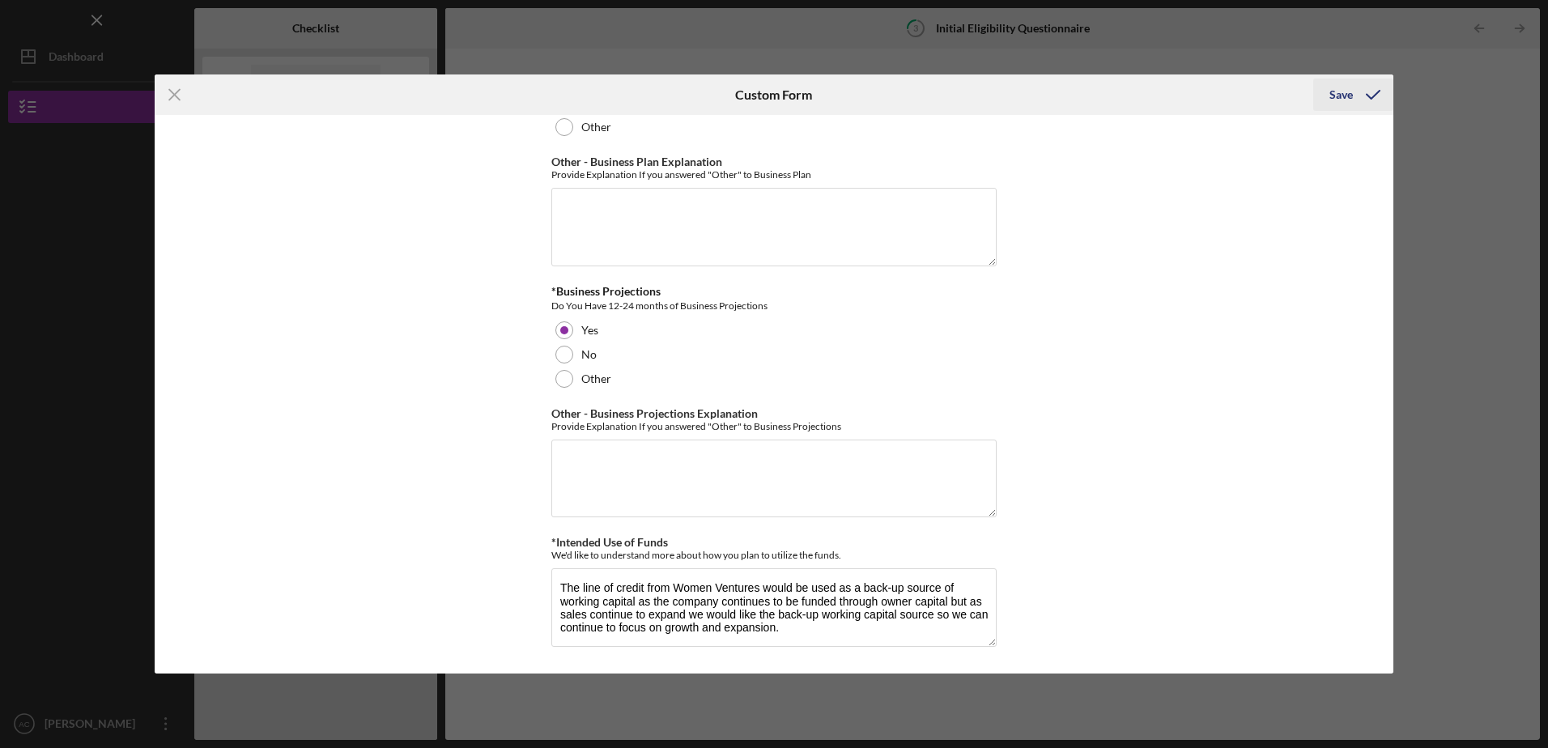
click at [1353, 95] on icon "submit" at bounding box center [1373, 94] width 40 height 40
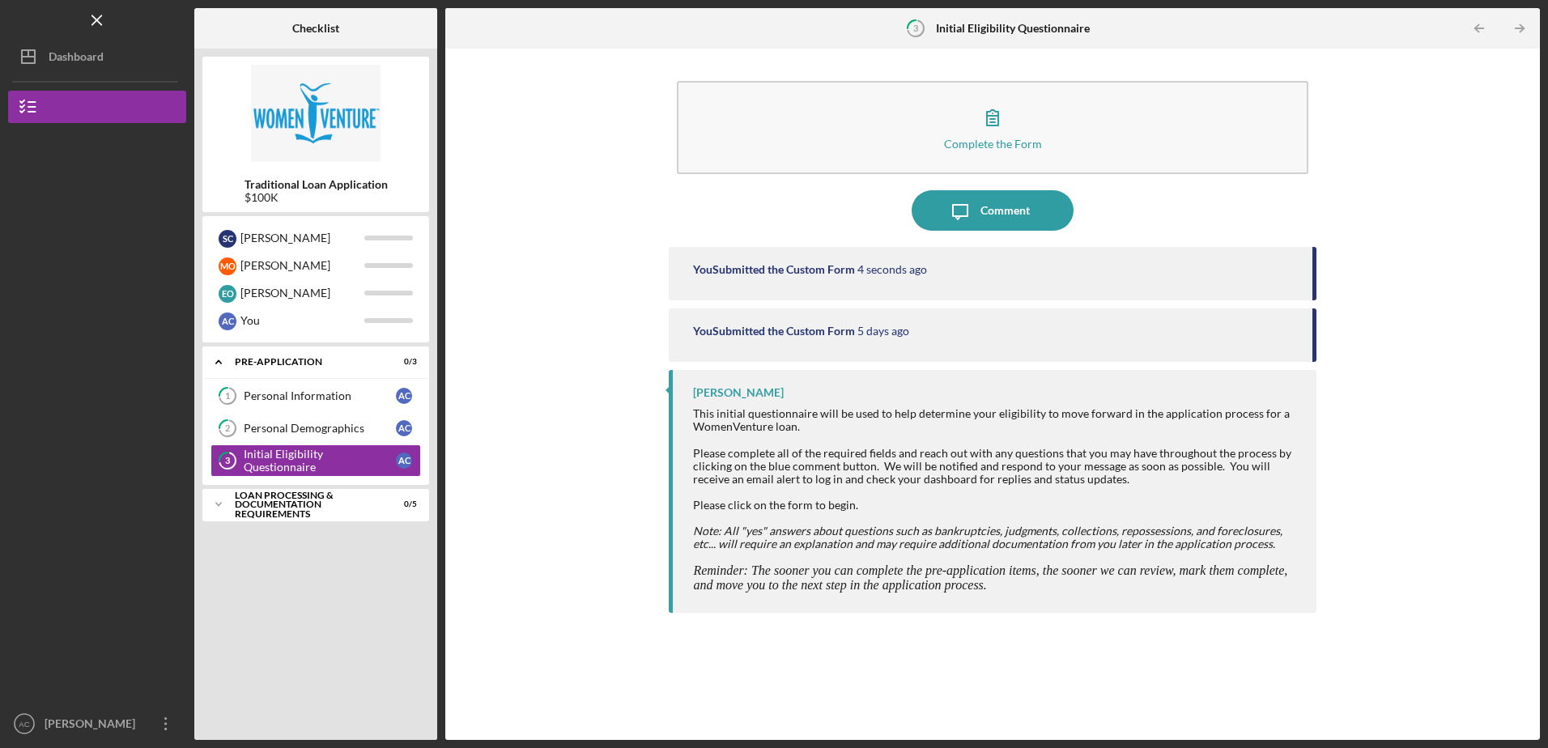
click at [543, 552] on div "Complete the Form Form Icon/Message Comment You Submitted the Custom Form 4 sec…" at bounding box center [992, 394] width 1078 height 675
click at [533, 407] on div "Complete the Form Form Icon/Message Comment You Submitted the Custom Form 4 sec…" at bounding box center [992, 394] width 1078 height 675
click at [316, 500] on div "Loan Processing & Documentation Requirements" at bounding box center [322, 504] width 174 height 19
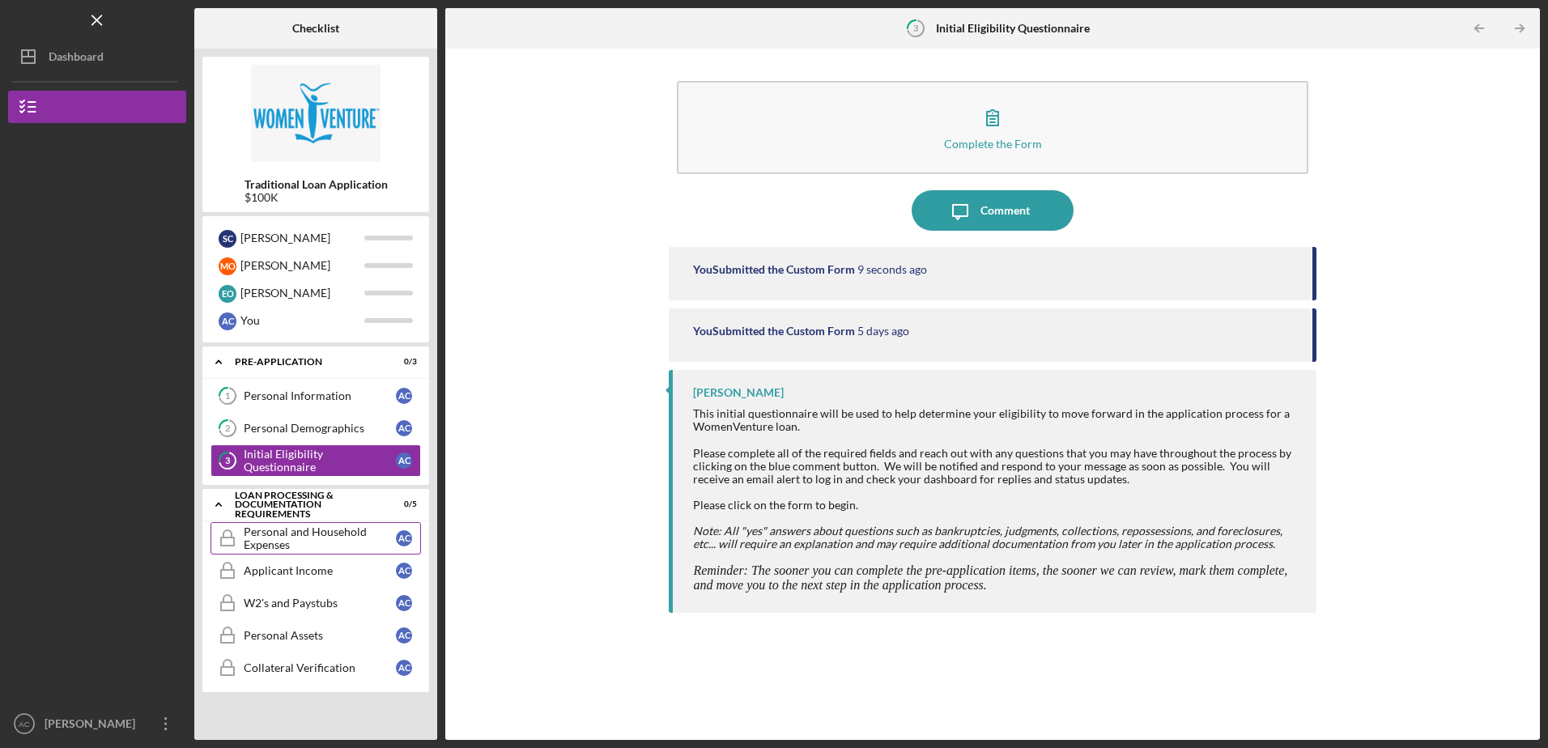
click at [305, 527] on div "Personal and Household Expenses" at bounding box center [320, 538] width 152 height 26
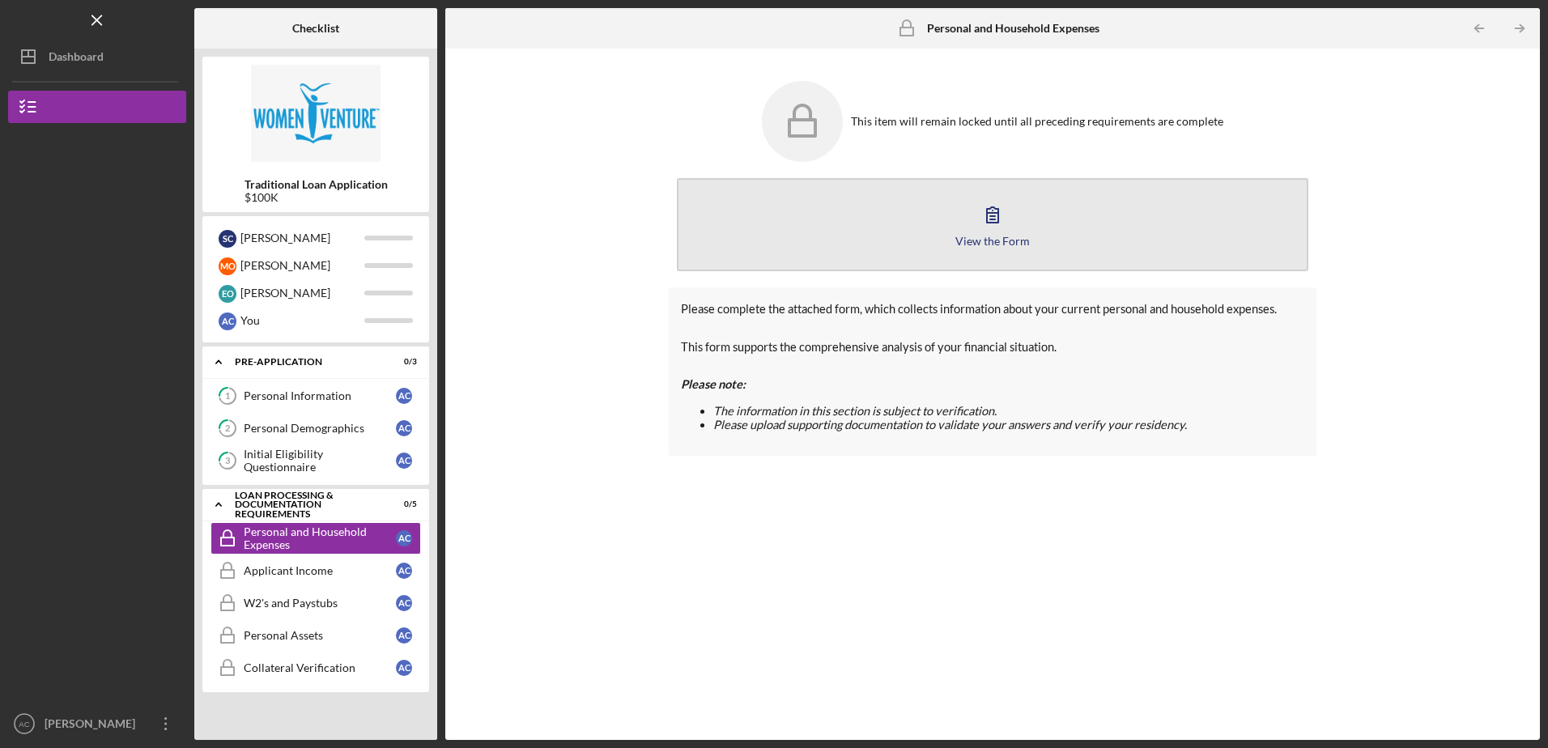
click at [989, 231] on icon "button" at bounding box center [992, 214] width 40 height 40
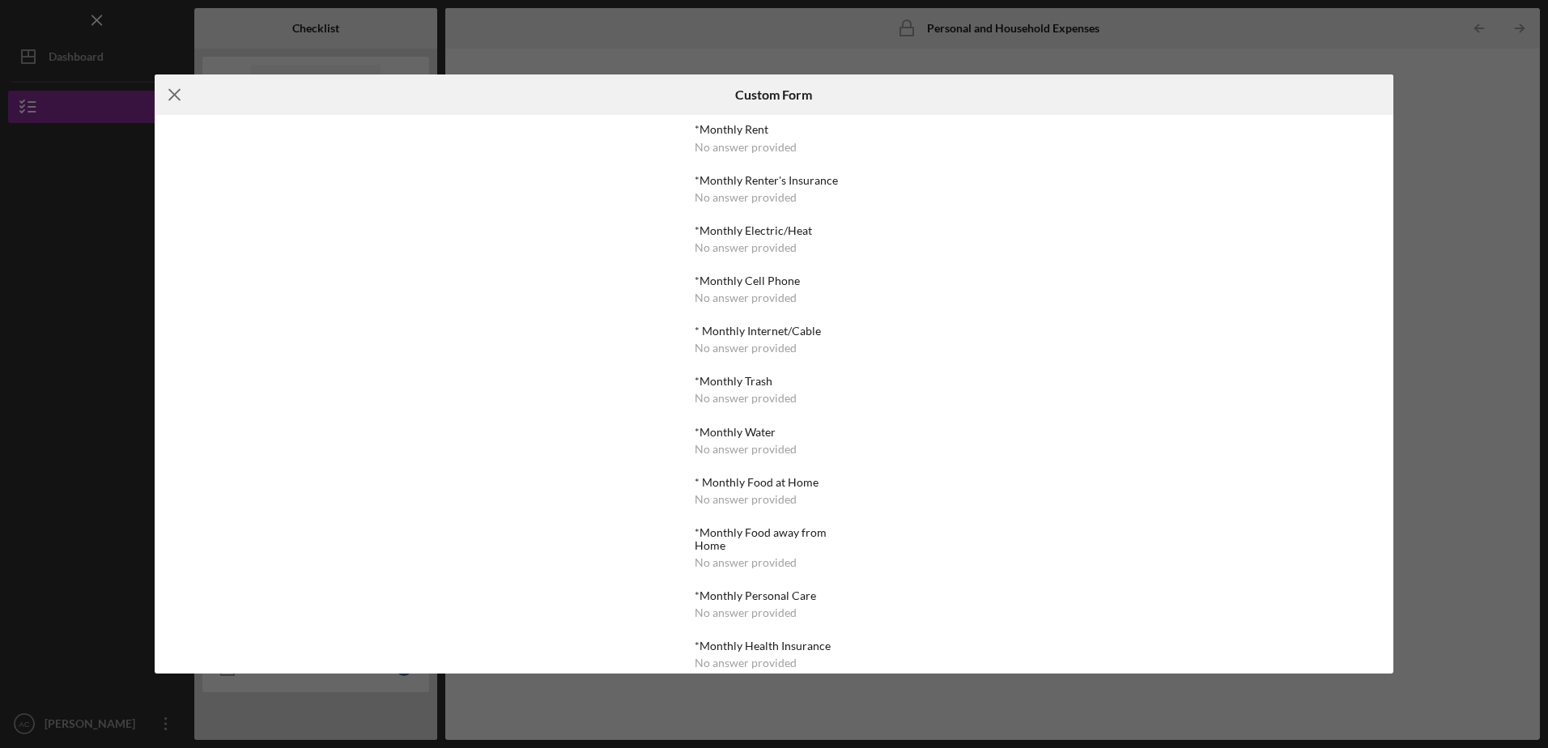
click at [176, 95] on icon "Icon/Menu Close" at bounding box center [175, 94] width 40 height 40
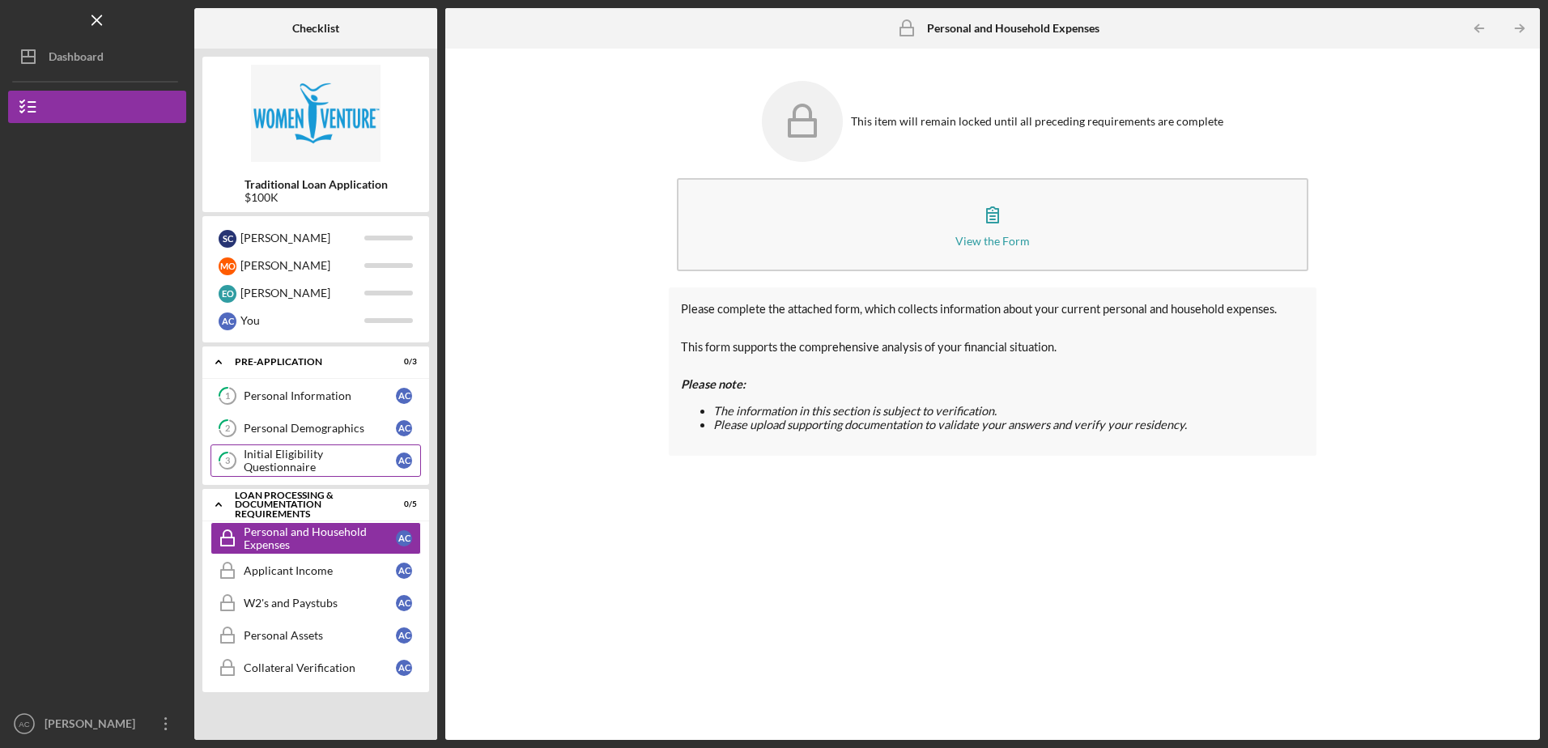
click at [307, 457] on div "Initial Eligibility Questionnaire" at bounding box center [320, 461] width 152 height 26
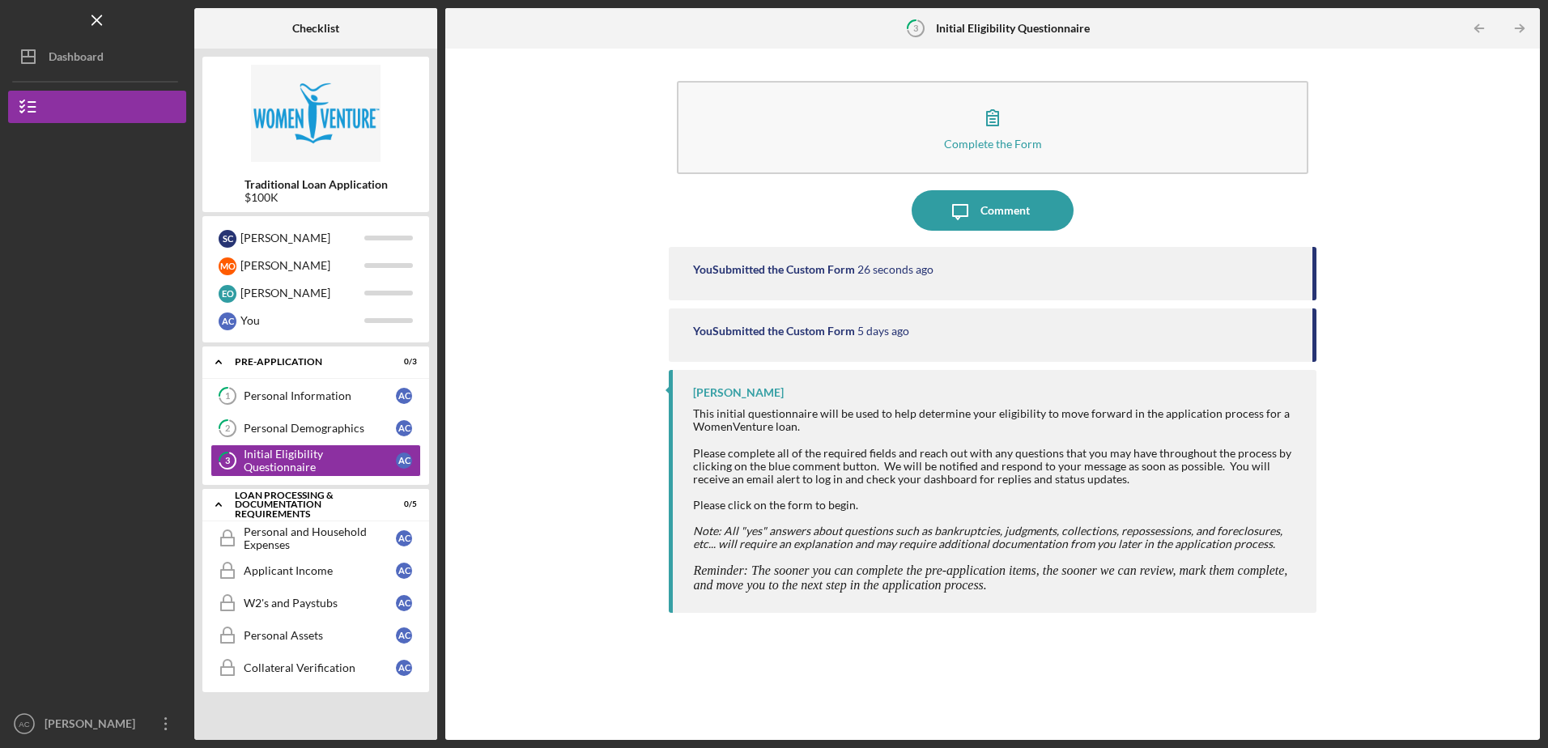
click at [853, 269] on div "You Submitted the Custom Form" at bounding box center [774, 269] width 162 height 13
click at [868, 336] on time "5 days ago" at bounding box center [883, 331] width 52 height 13
drag, startPoint x: 555, startPoint y: 293, endPoint x: 543, endPoint y: 206, distance: 87.5
click at [555, 292] on div "Complete the Form Form Icon/Message Comment You Submitted the Custom Form 41 se…" at bounding box center [992, 394] width 1078 height 675
click at [543, 179] on div "Complete the Form Form Icon/Message Comment You Submitted the Custom Form 41 se…" at bounding box center [992, 394] width 1078 height 675
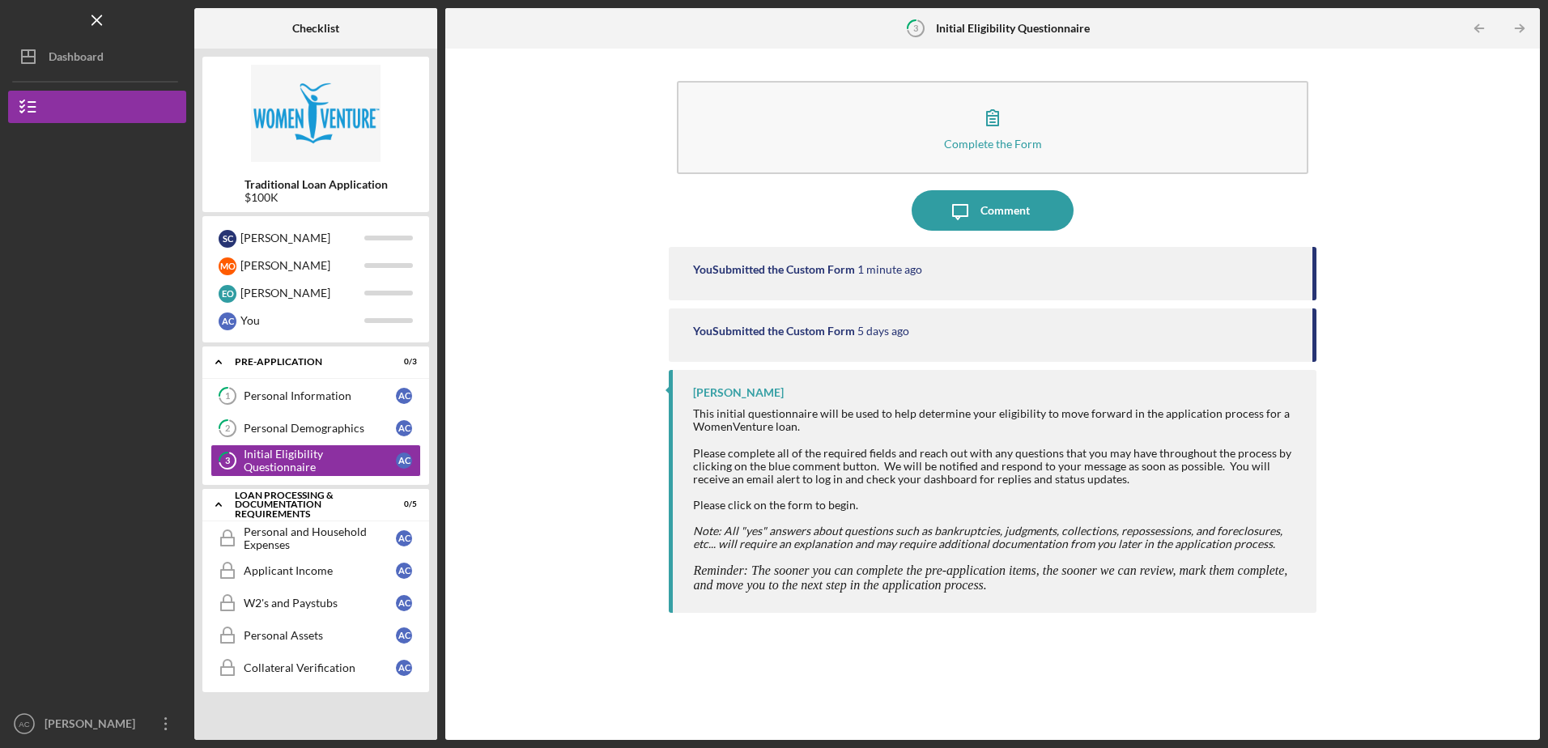
click at [500, 585] on div "Complete the Form Form Icon/Message Comment You Submitted the Custom Form 1 min…" at bounding box center [992, 394] width 1078 height 675
click at [358, 567] on div "Applicant Income" at bounding box center [320, 570] width 152 height 13
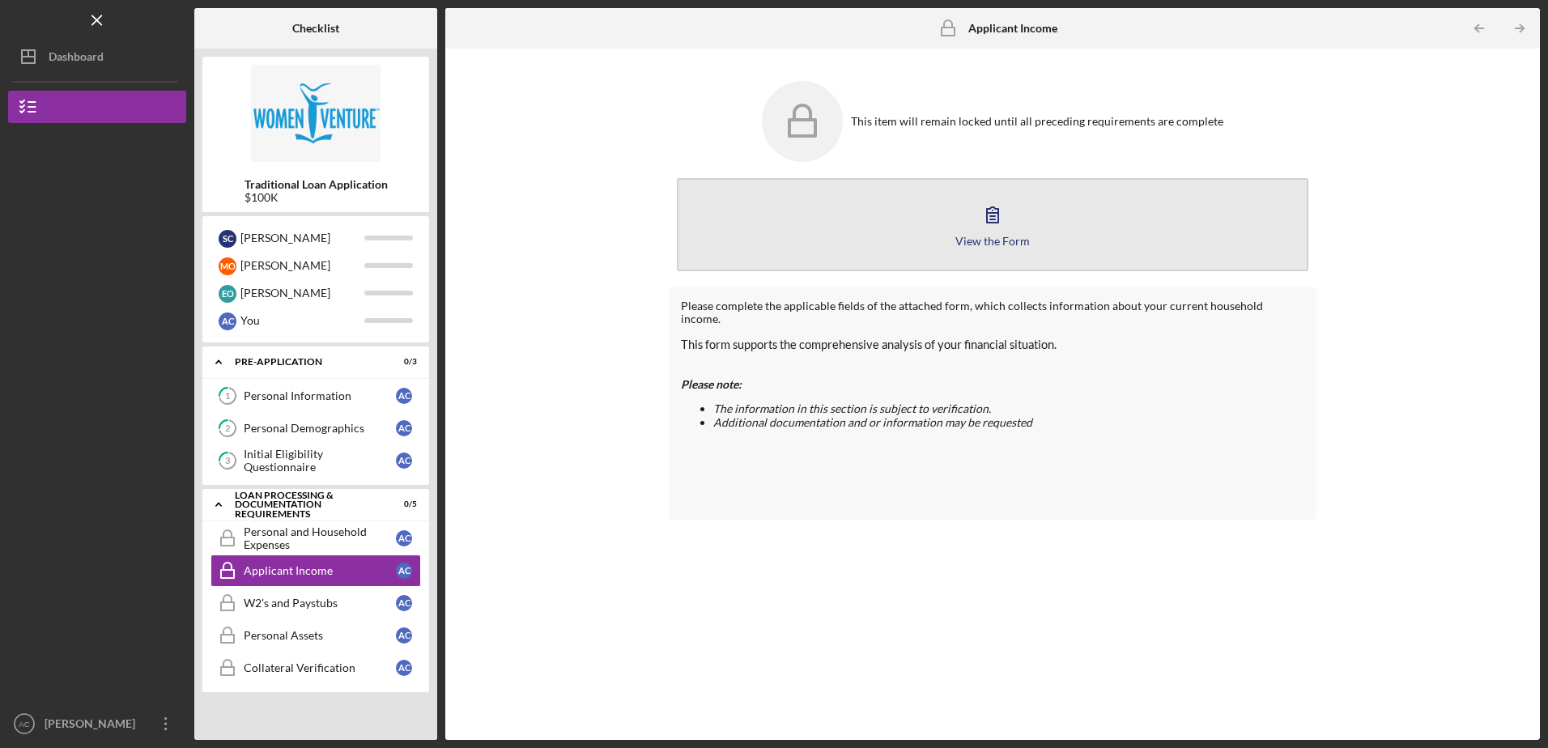
click at [982, 237] on div "View the Form" at bounding box center [992, 241] width 74 height 12
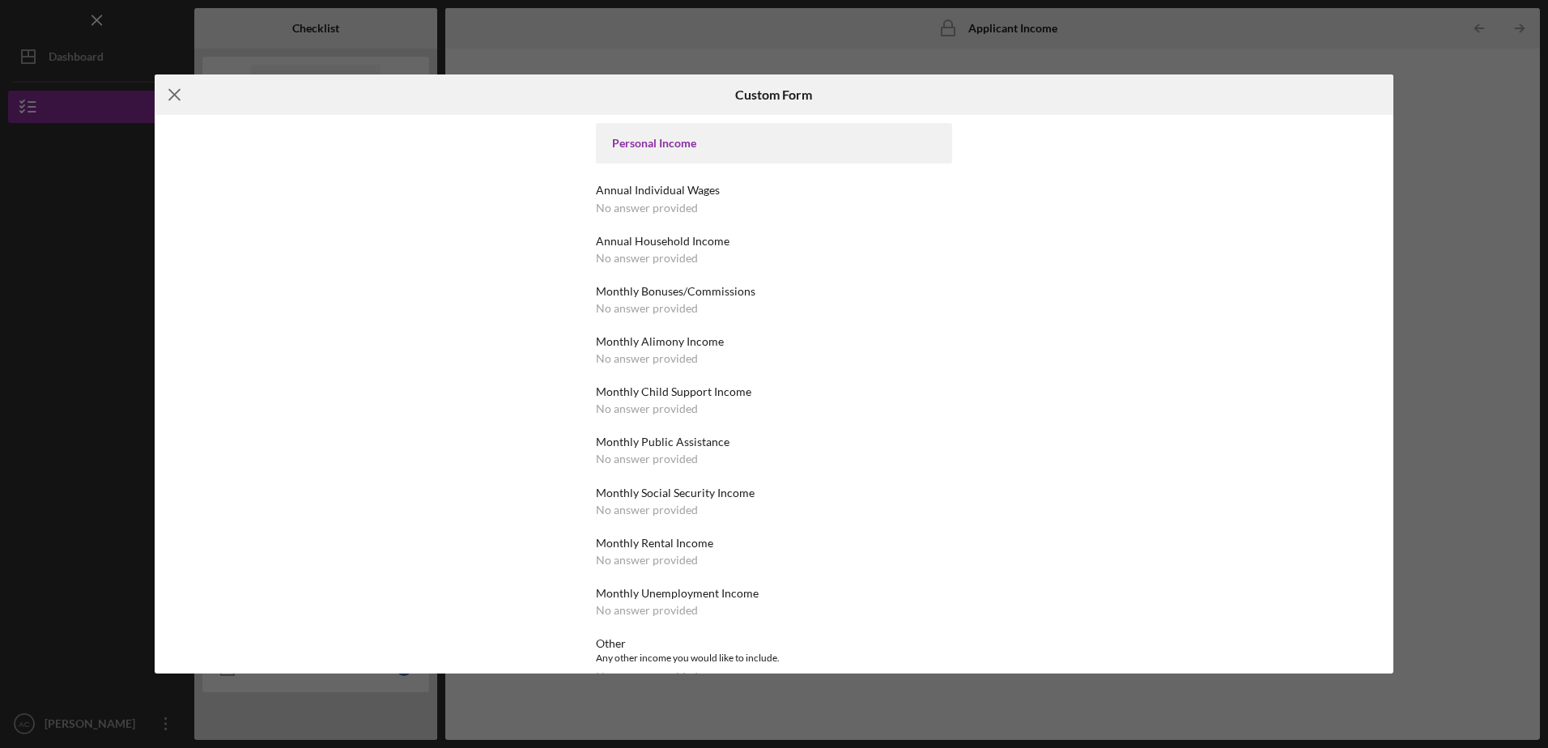
click at [175, 90] on icon "Icon/Menu Close" at bounding box center [175, 94] width 40 height 40
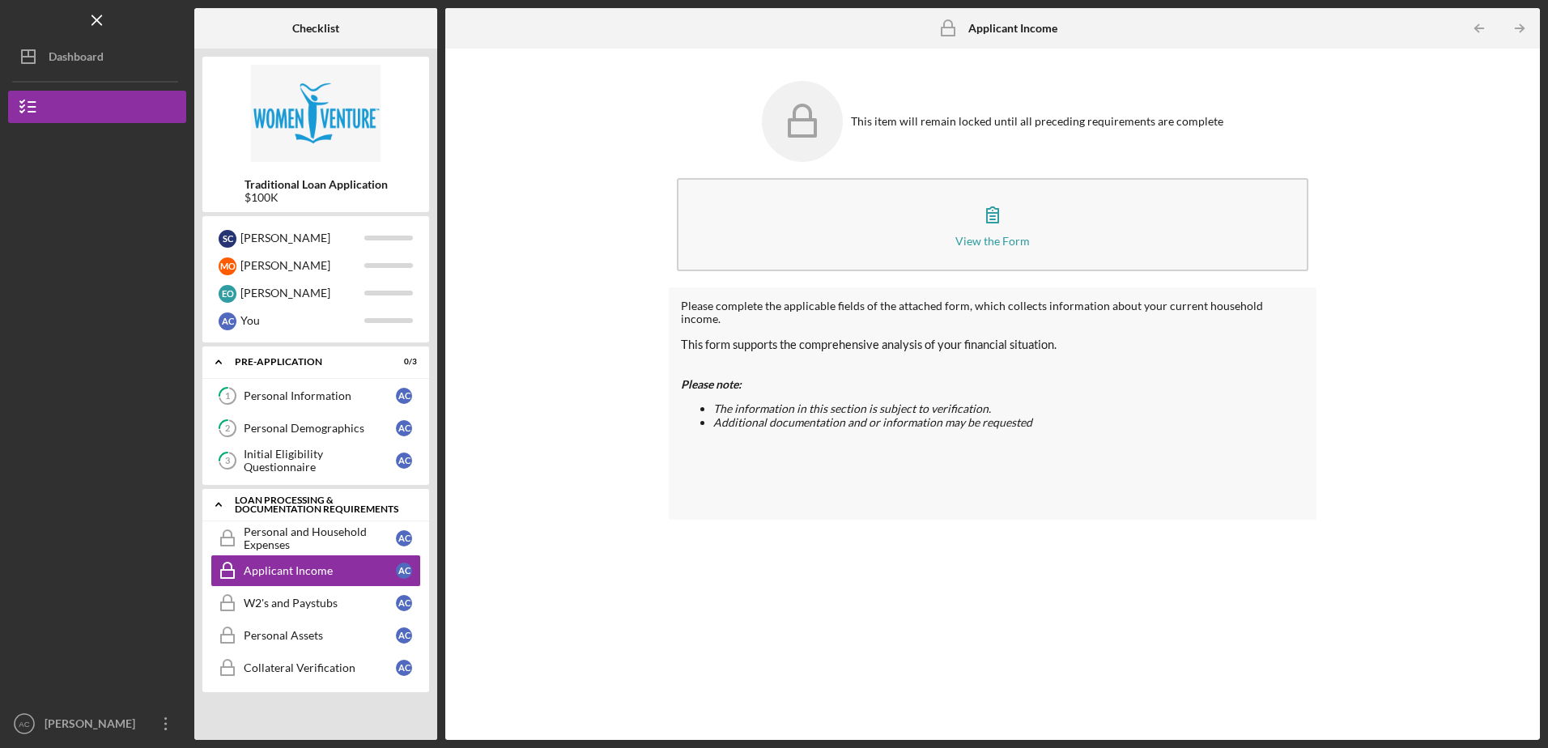
click at [310, 503] on div "Loan Processing & Documentation Requirements" at bounding box center [322, 504] width 174 height 19
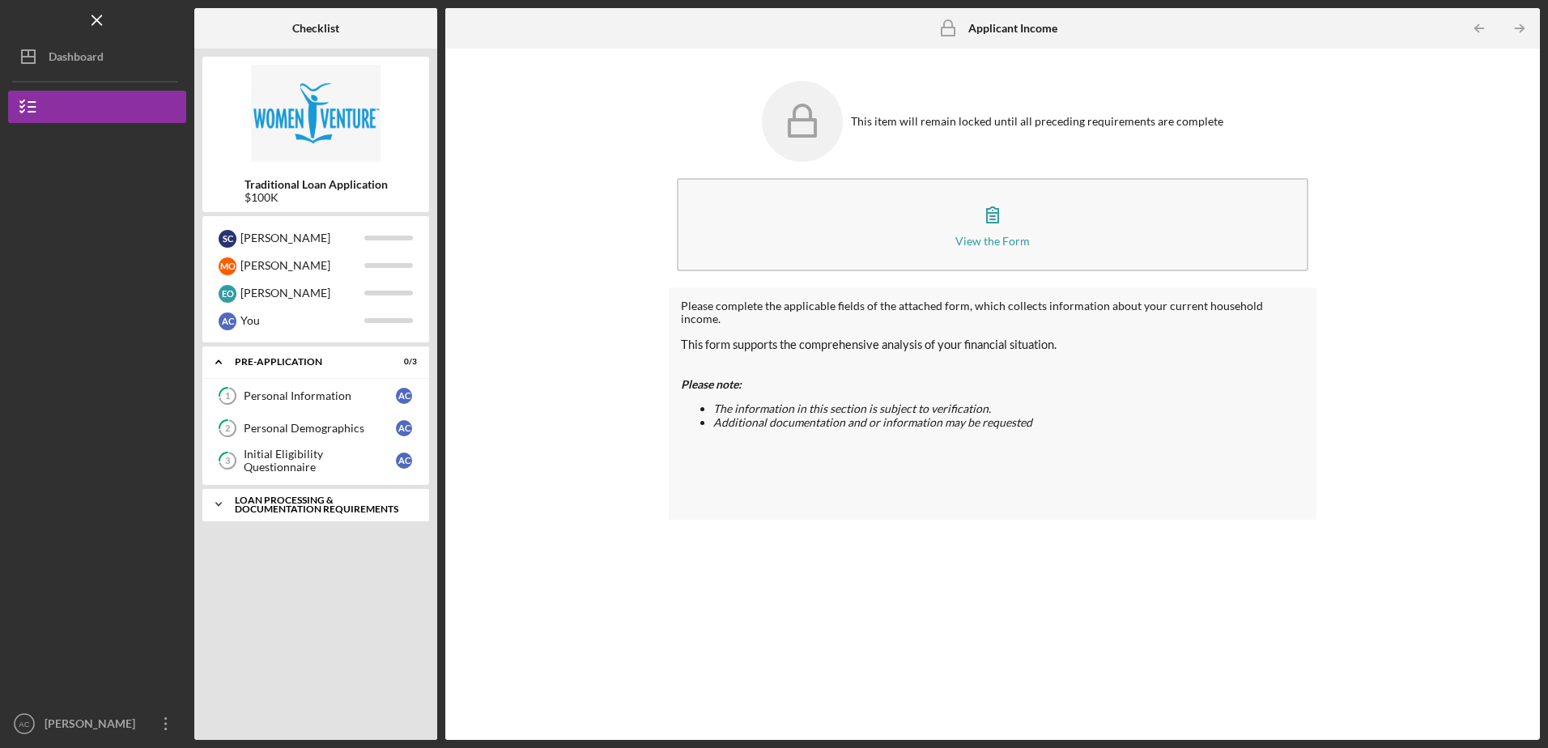
click at [312, 503] on div "Loan Processing & Documentation Requirements" at bounding box center [322, 504] width 174 height 19
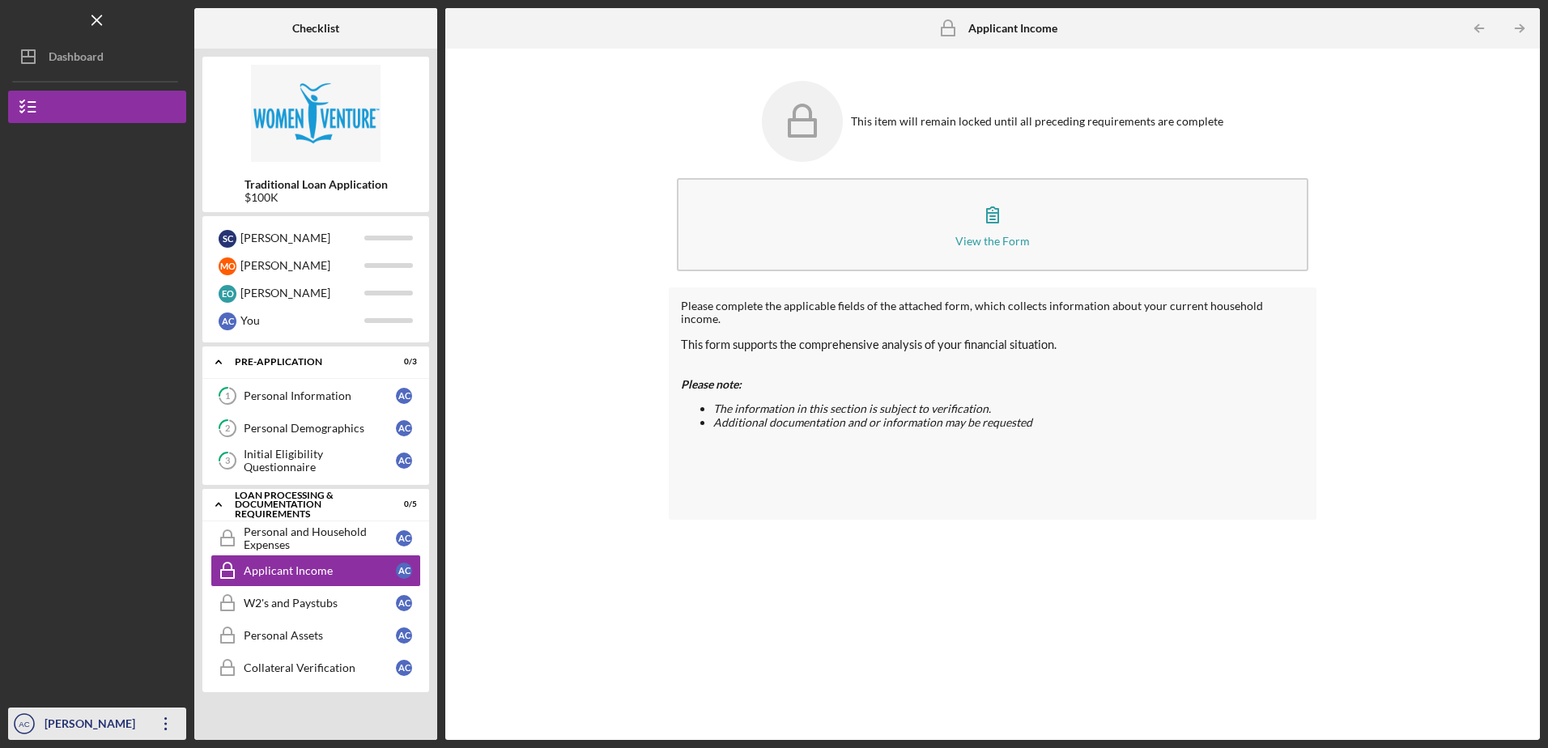
click at [62, 717] on div "[PERSON_NAME]" at bounding box center [92, 725] width 105 height 36
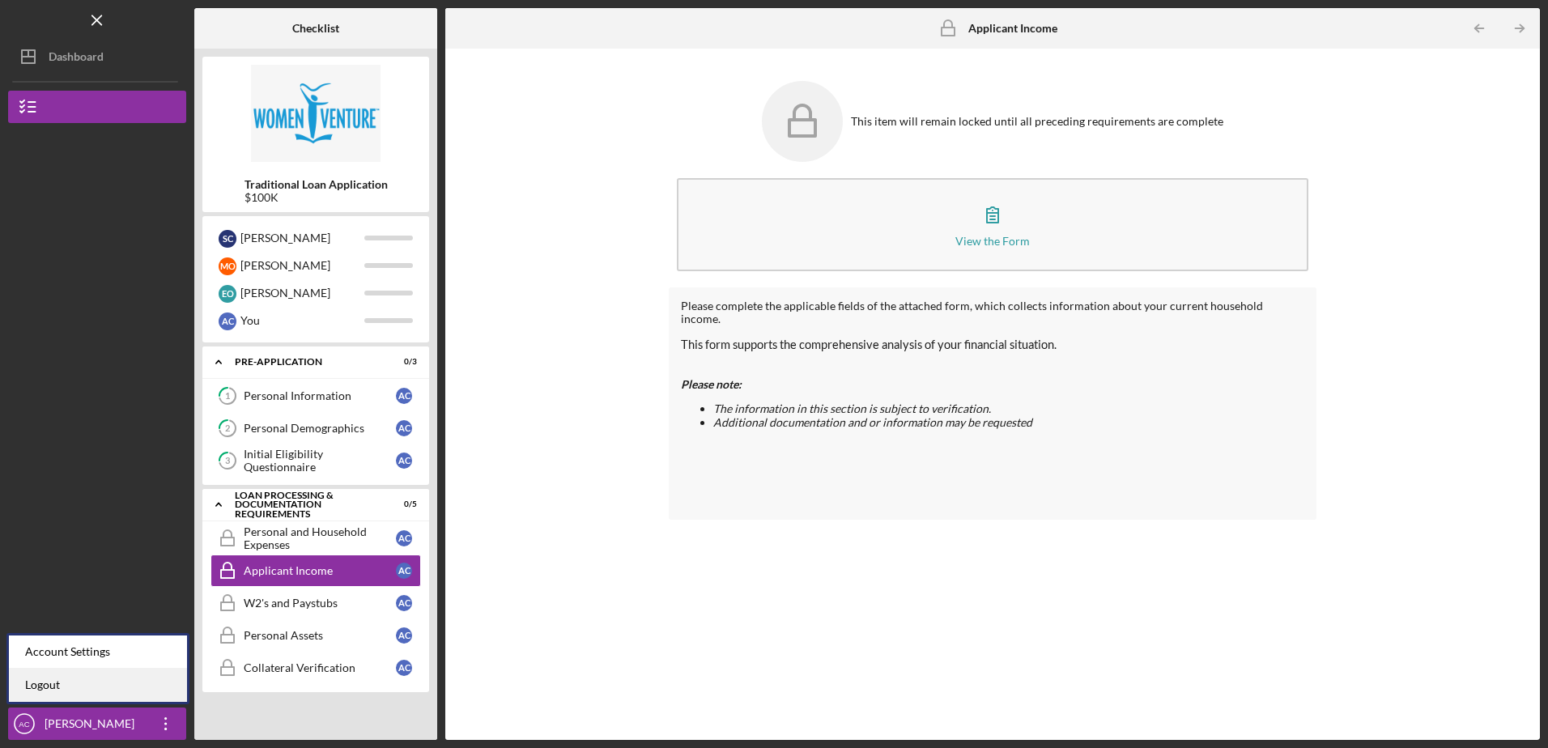
click at [82, 687] on link "Logout" at bounding box center [98, 685] width 178 height 33
